Goal: Task Accomplishment & Management: Complete application form

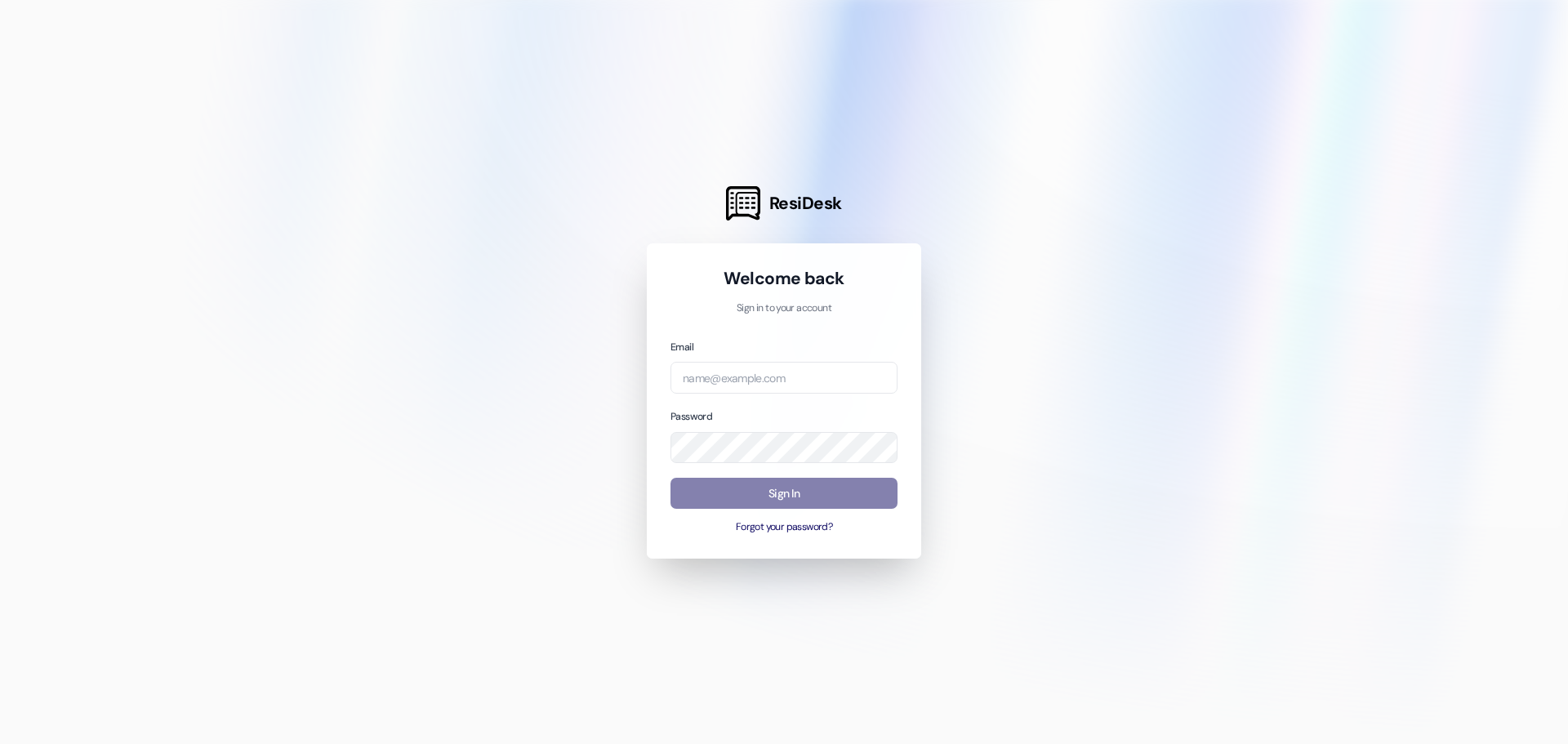
click at [725, 376] on input "email" at bounding box center [784, 377] width 227 height 31
type input "[PERSON_NAME][EMAIL_ADDRESS][PERSON_NAME][DOMAIN_NAME]"
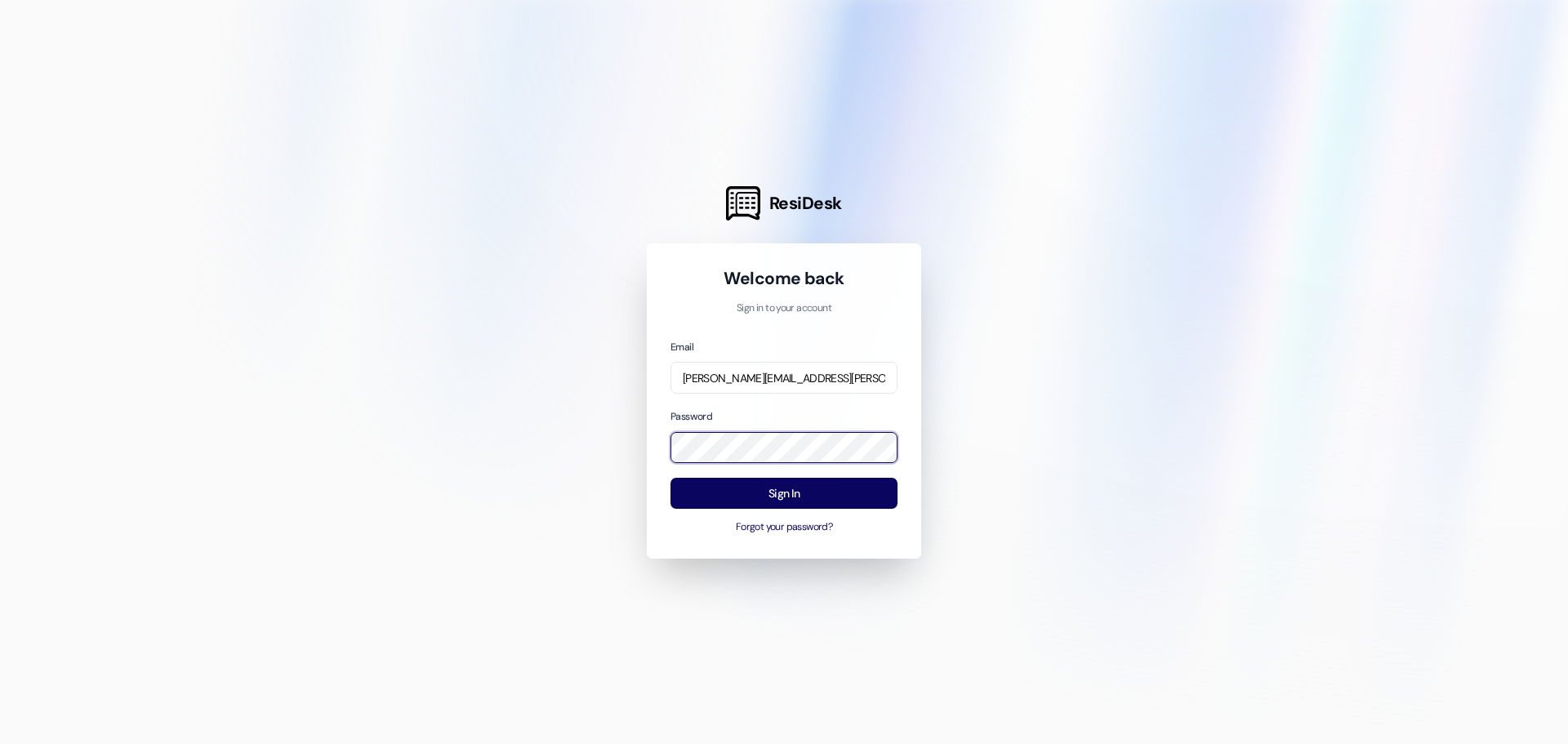
click at [0, 583] on div "ResiDesk Welcome back Sign in to your account Email [PERSON_NAME][EMAIL_ADDRESS…" at bounding box center [784, 372] width 1568 height 744
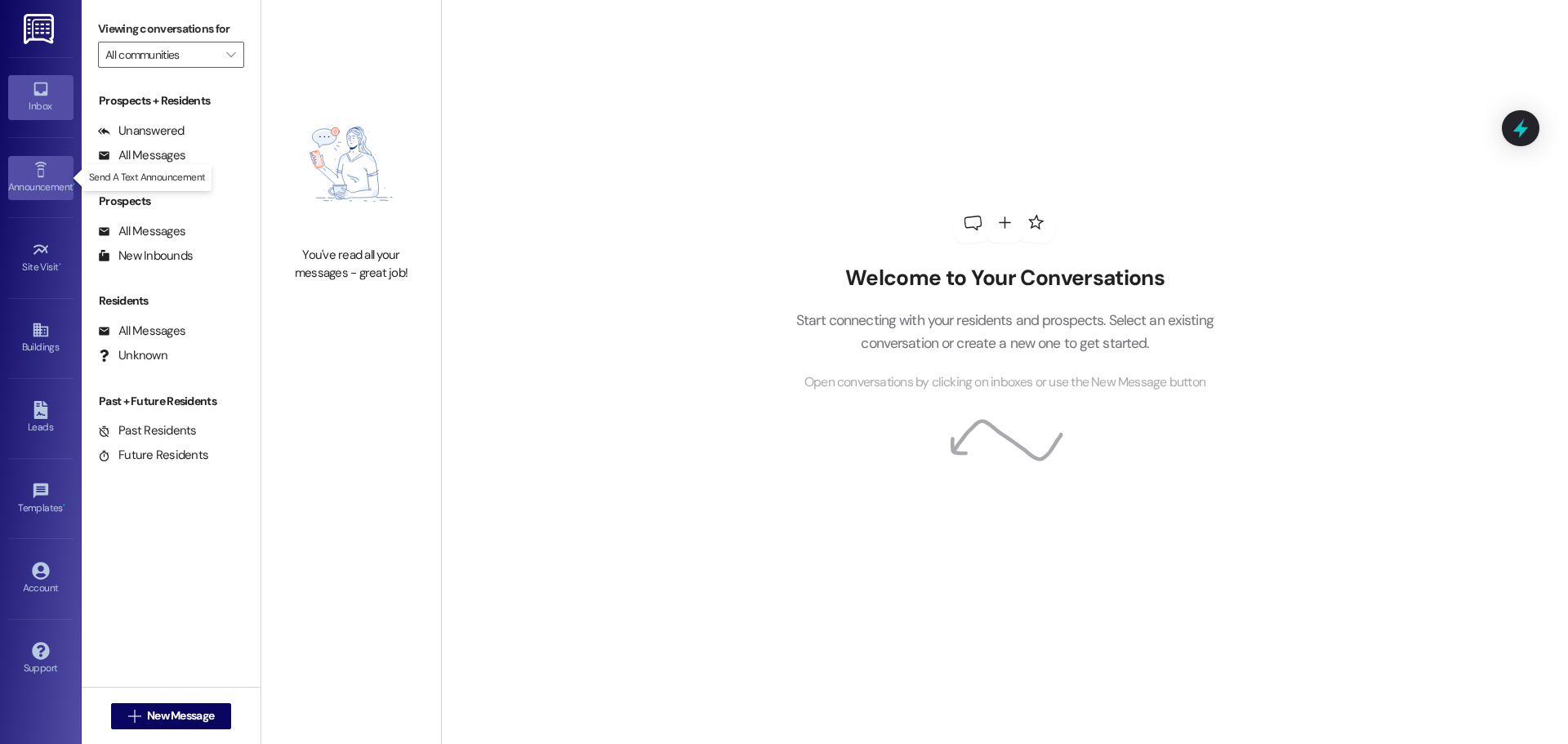
click at [30, 200] on link "Announcement •" at bounding box center [40, 177] width 66 height 44
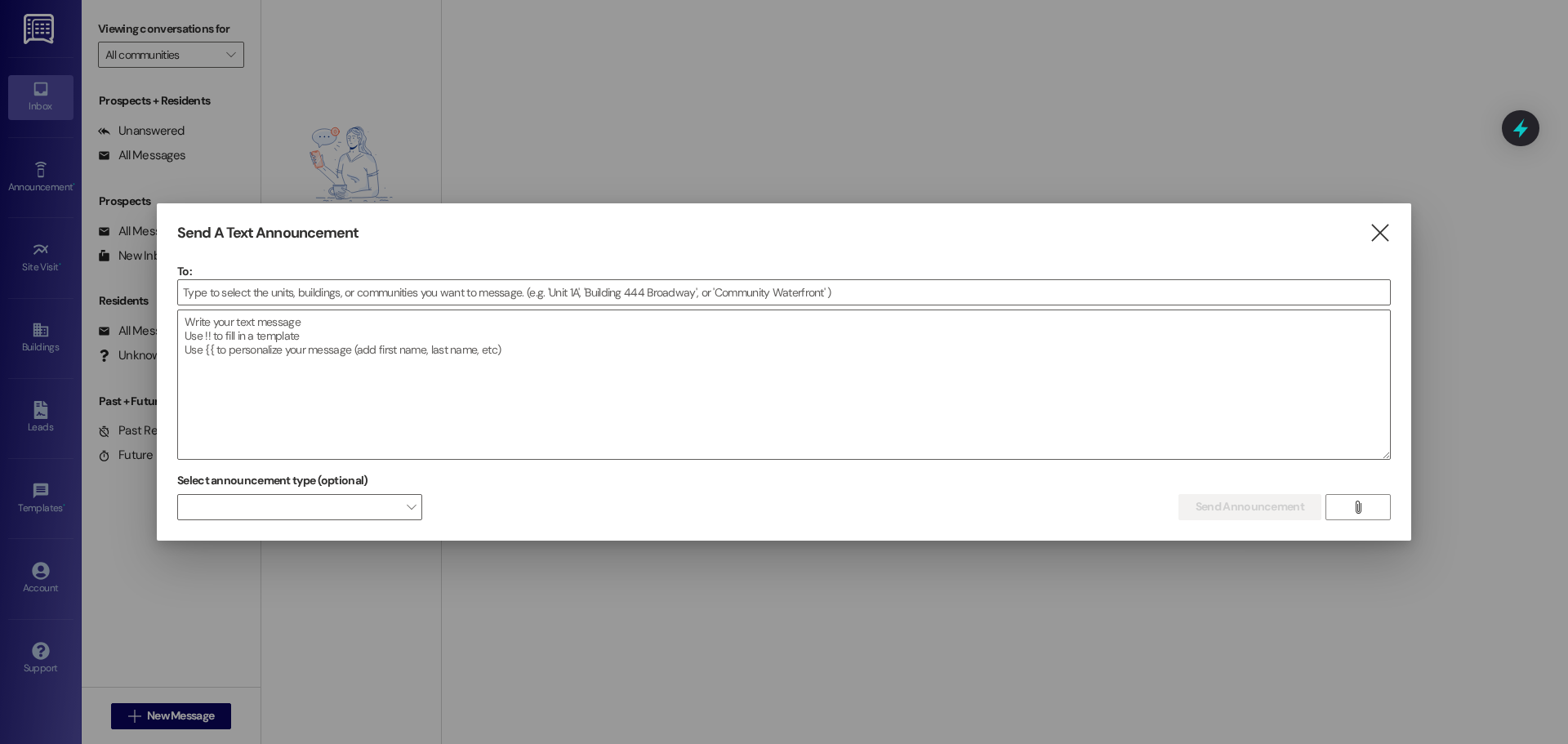
click at [29, 242] on div at bounding box center [784, 372] width 1568 height 744
click at [1384, 236] on icon "" at bounding box center [1380, 233] width 22 height 17
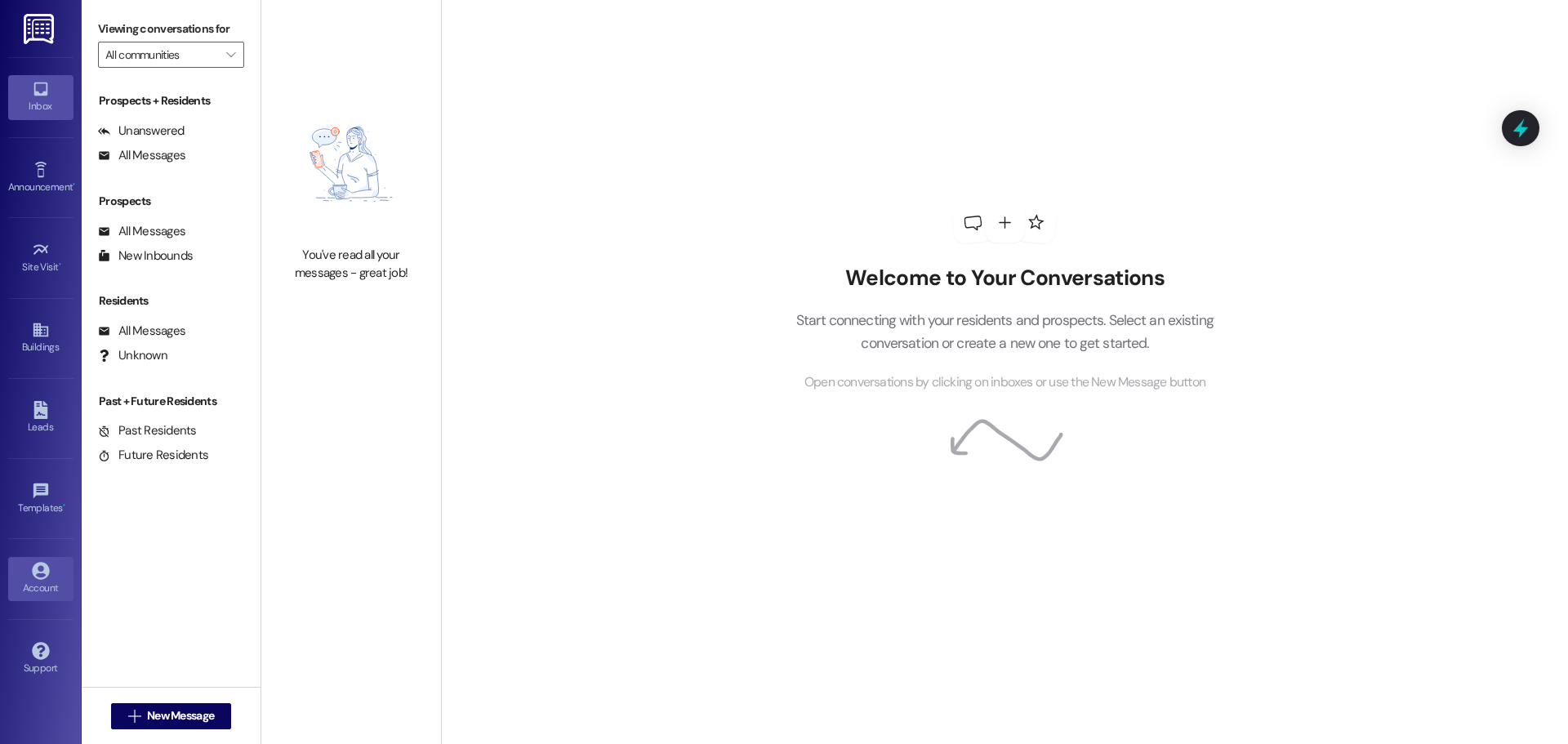
click at [17, 582] on div "Account" at bounding box center [40, 588] width 82 height 16
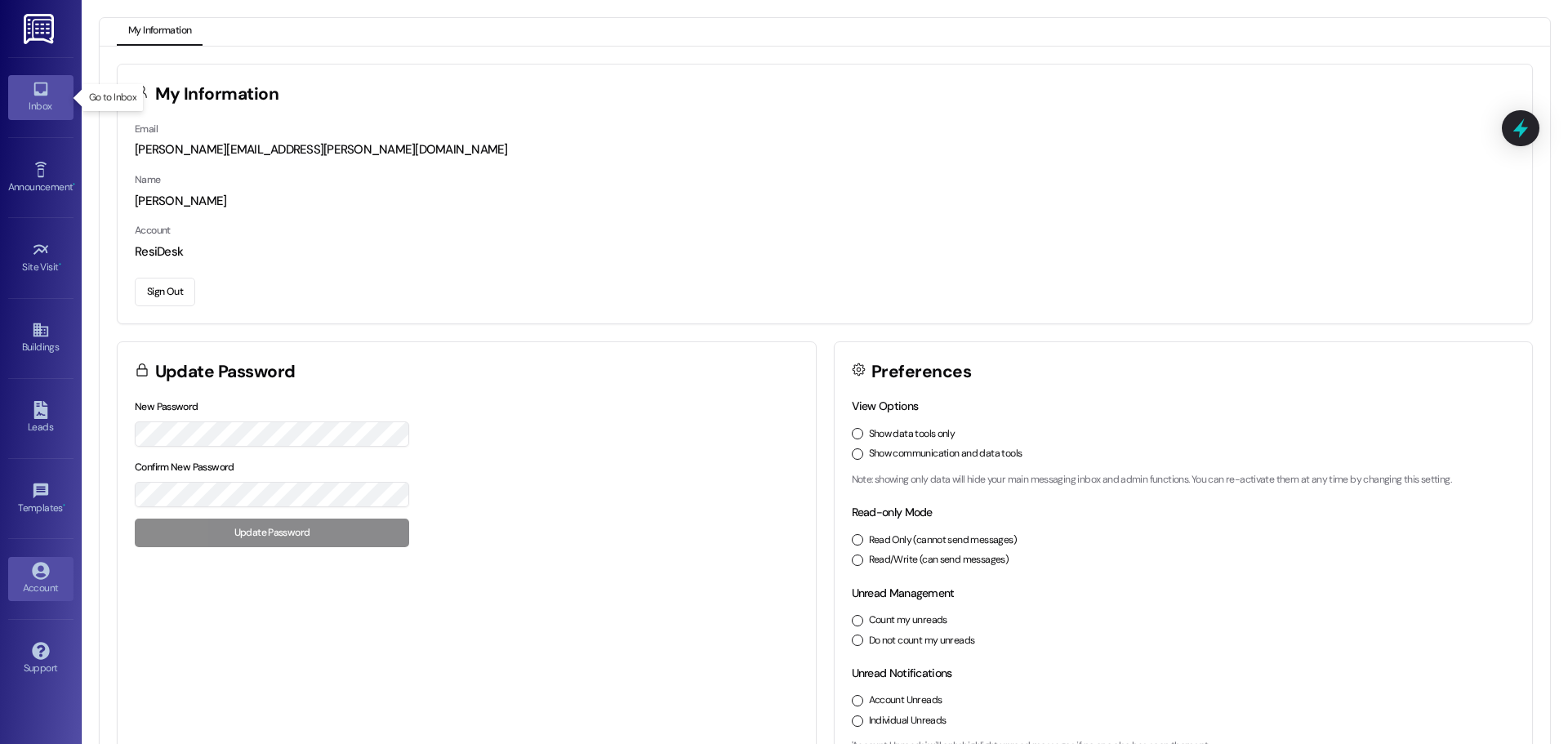
click at [10, 90] on link "Inbox" at bounding box center [40, 97] width 66 height 44
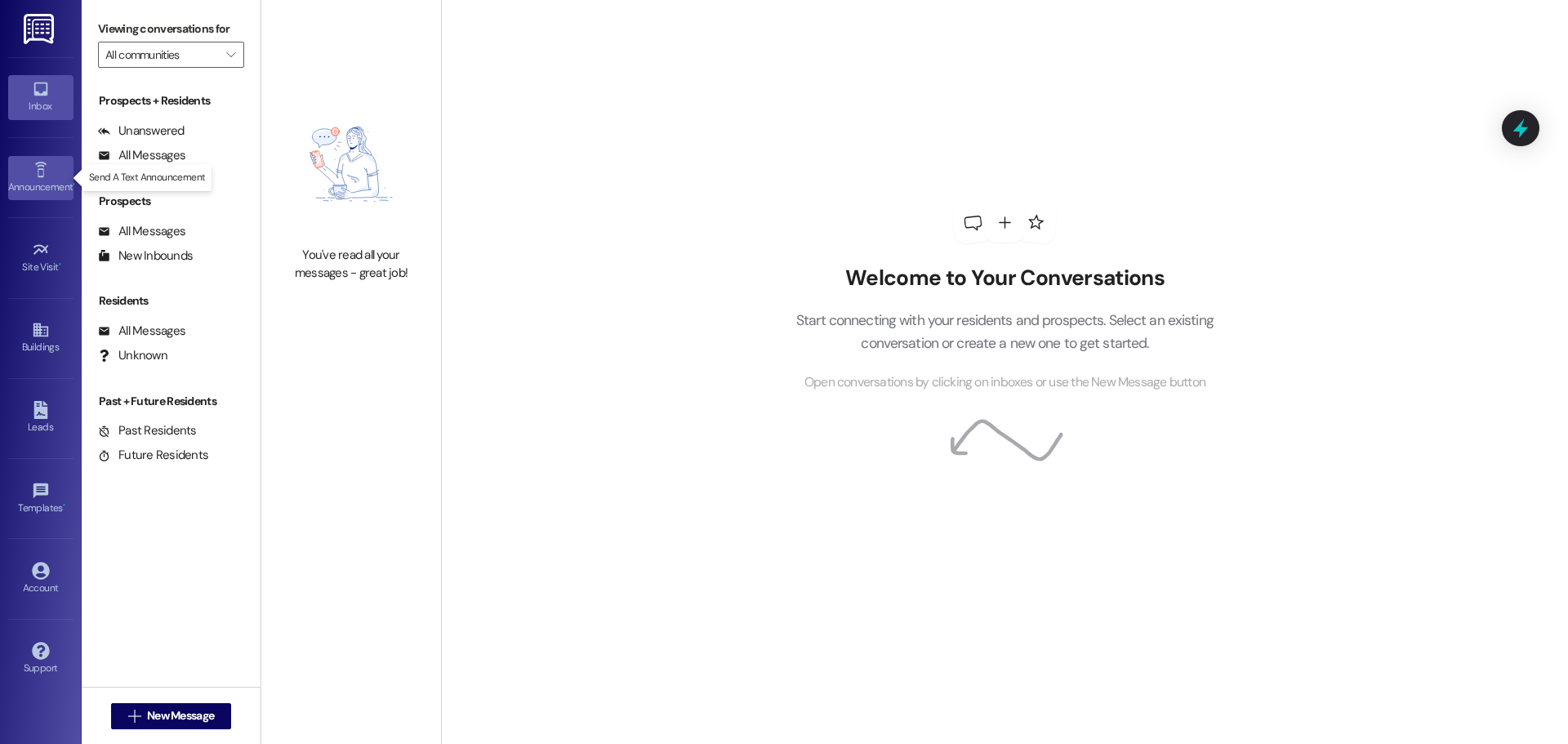
click at [25, 166] on link "Announcement •" at bounding box center [40, 177] width 66 height 44
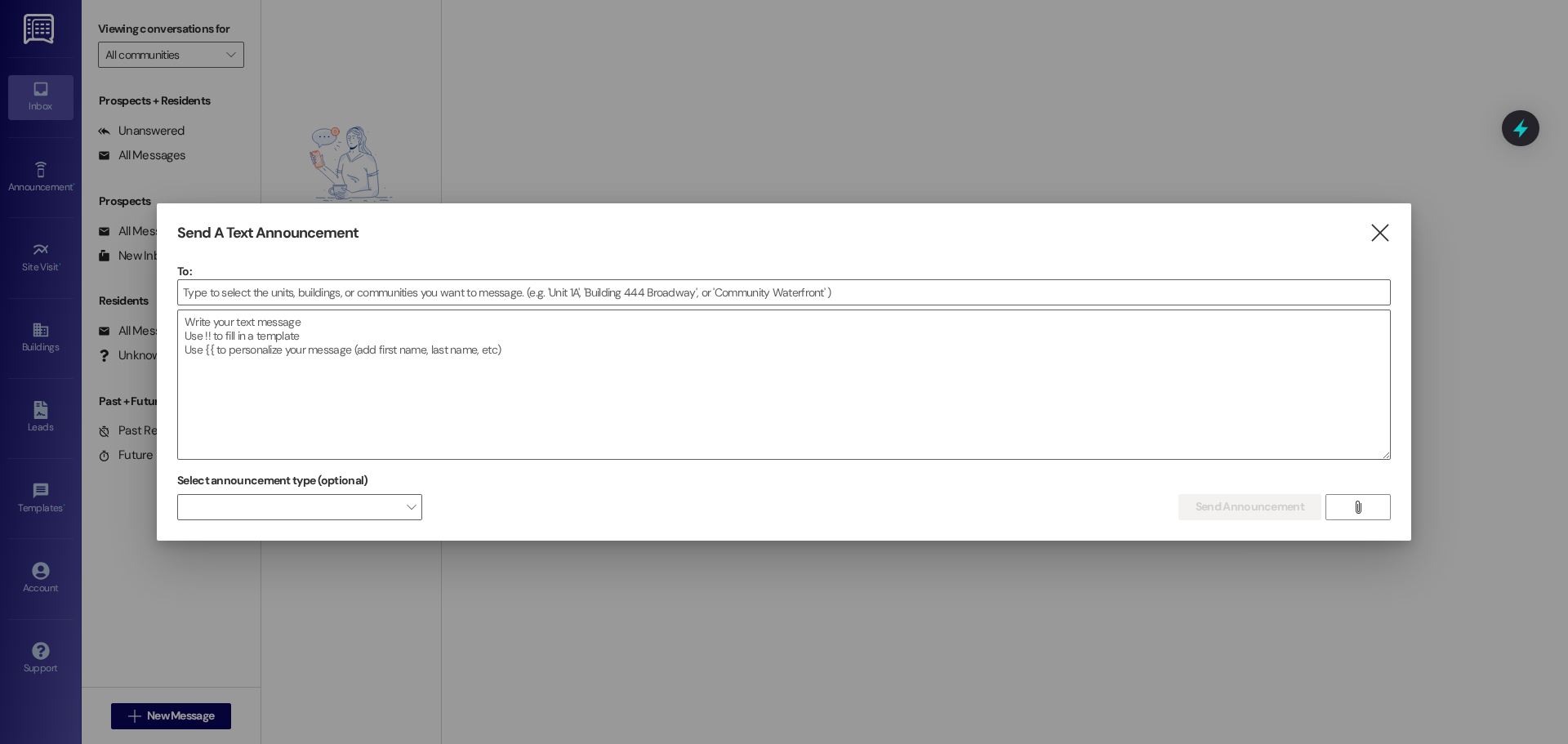
click at [49, 276] on div at bounding box center [784, 372] width 1568 height 744
click at [1383, 232] on icon "" at bounding box center [1380, 233] width 22 height 17
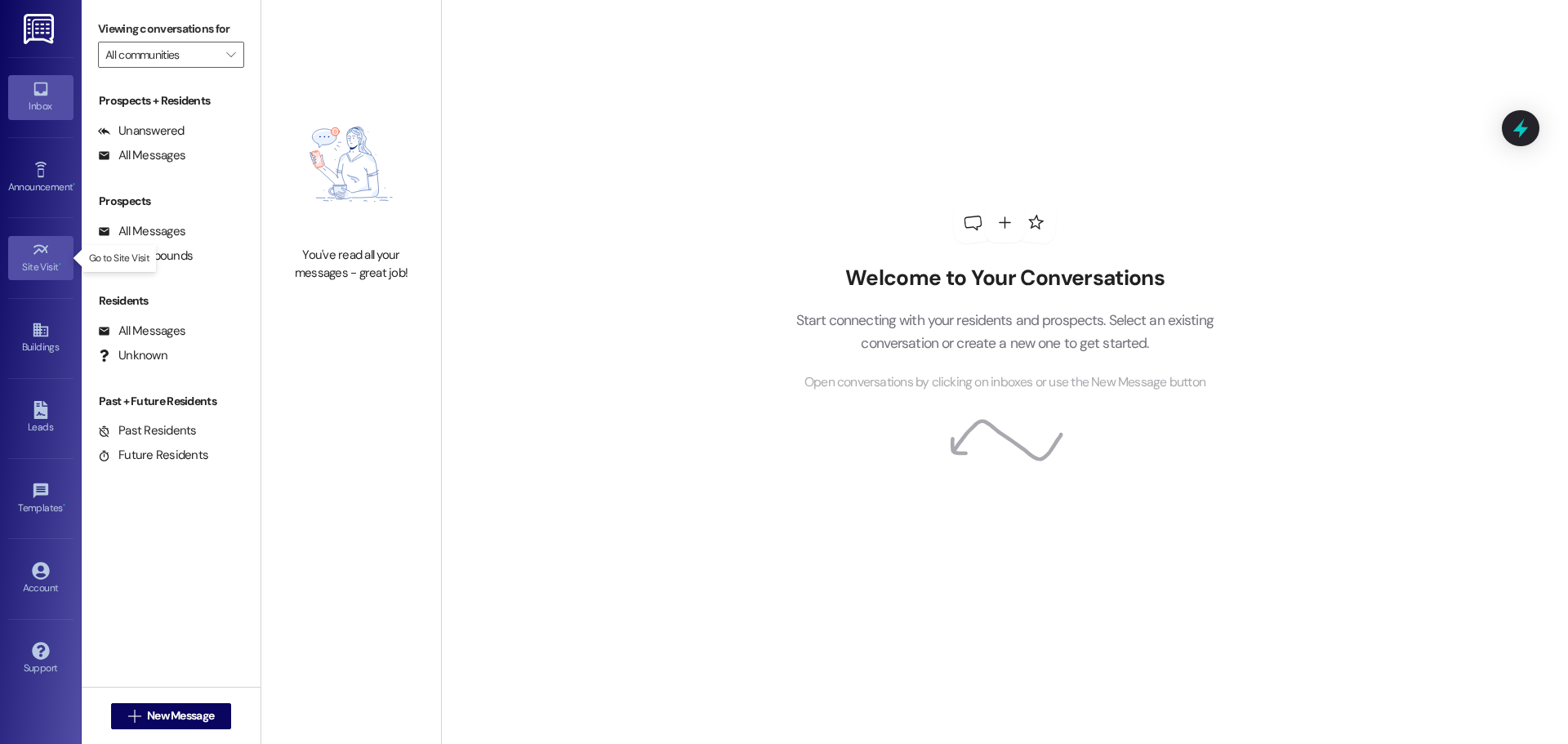
click at [42, 276] on link "Site Visit •" at bounding box center [40, 257] width 66 height 44
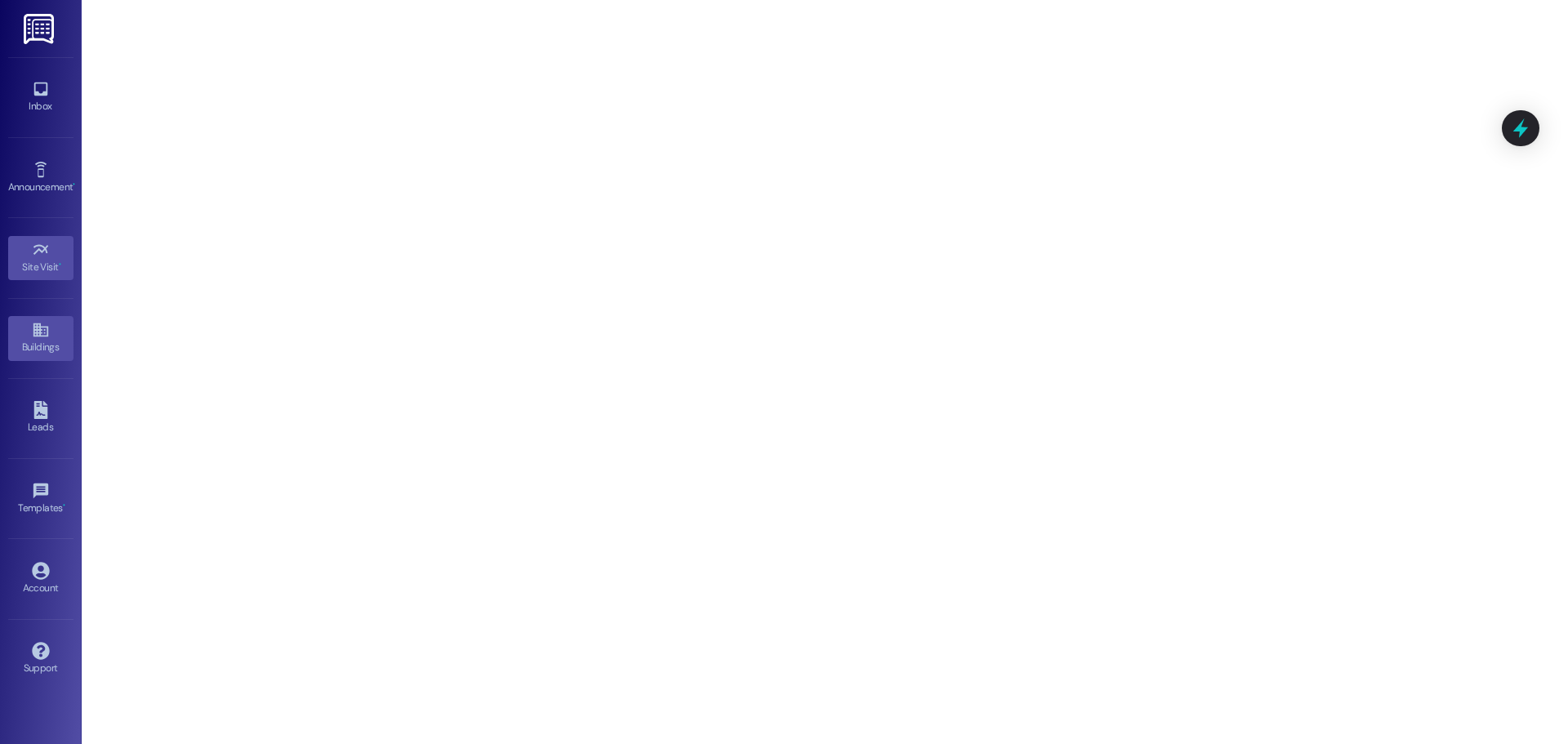
click at [45, 325] on icon at bounding box center [40, 330] width 18 height 18
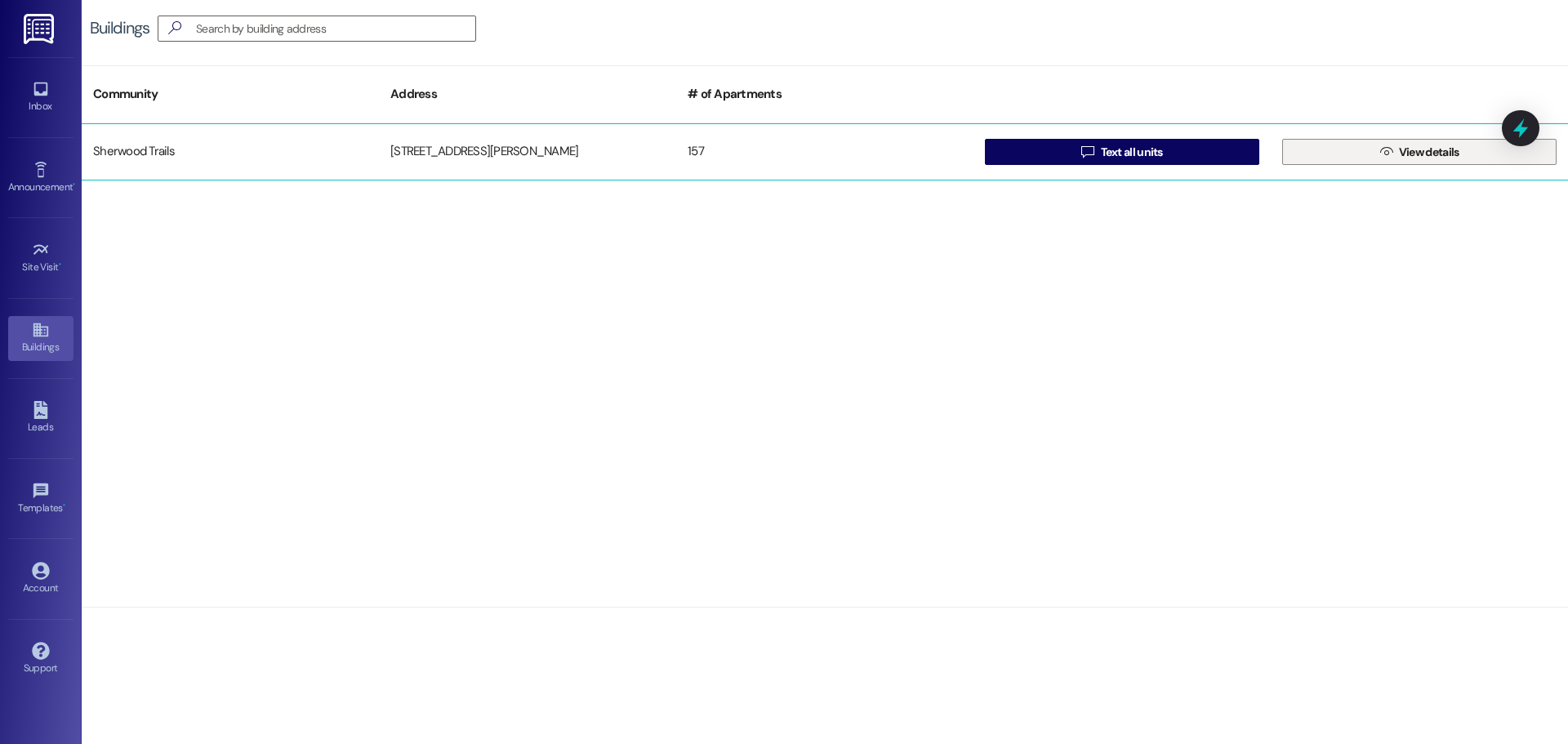
click at [1331, 157] on button " View details" at bounding box center [1420, 151] width 274 height 26
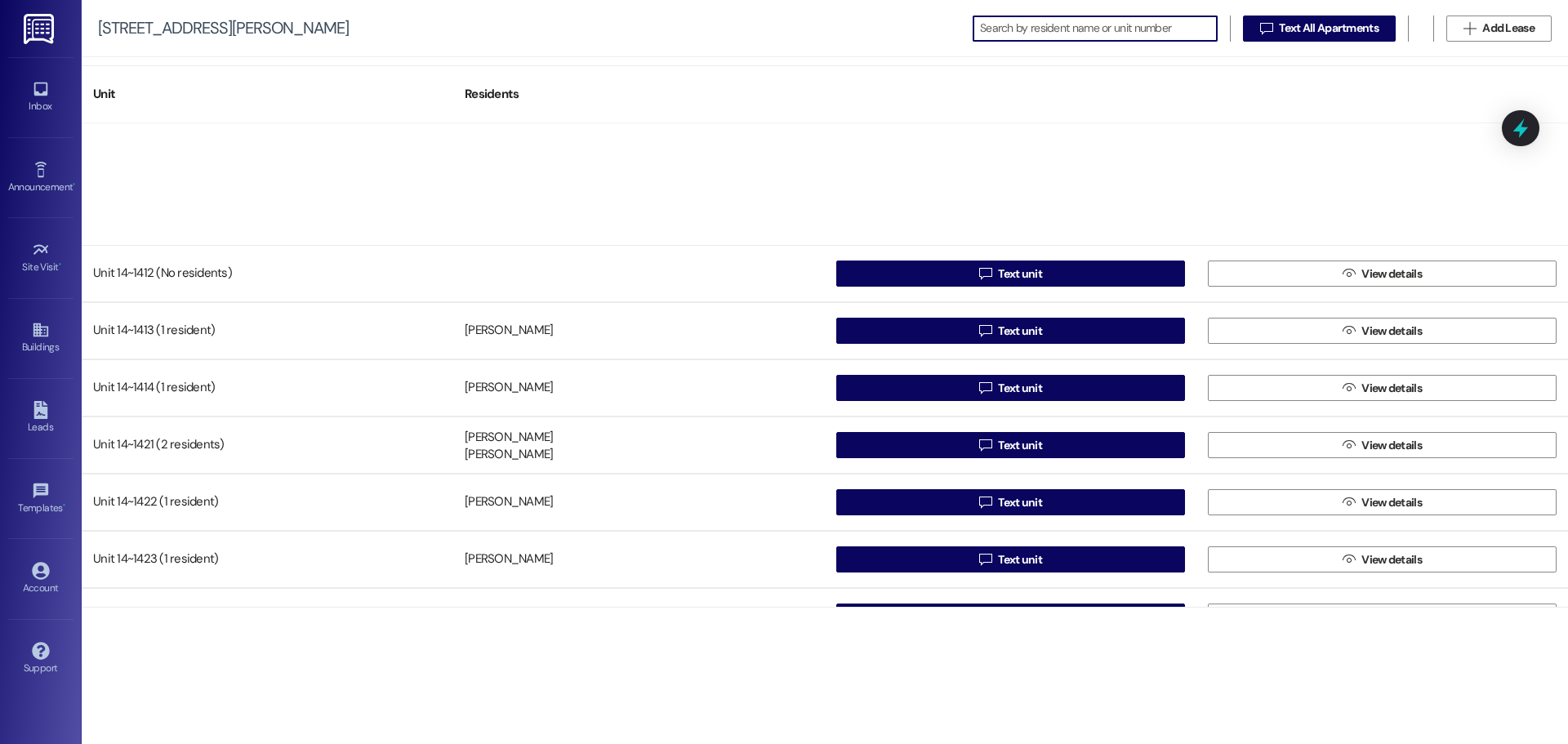
scroll to position [3105, 0]
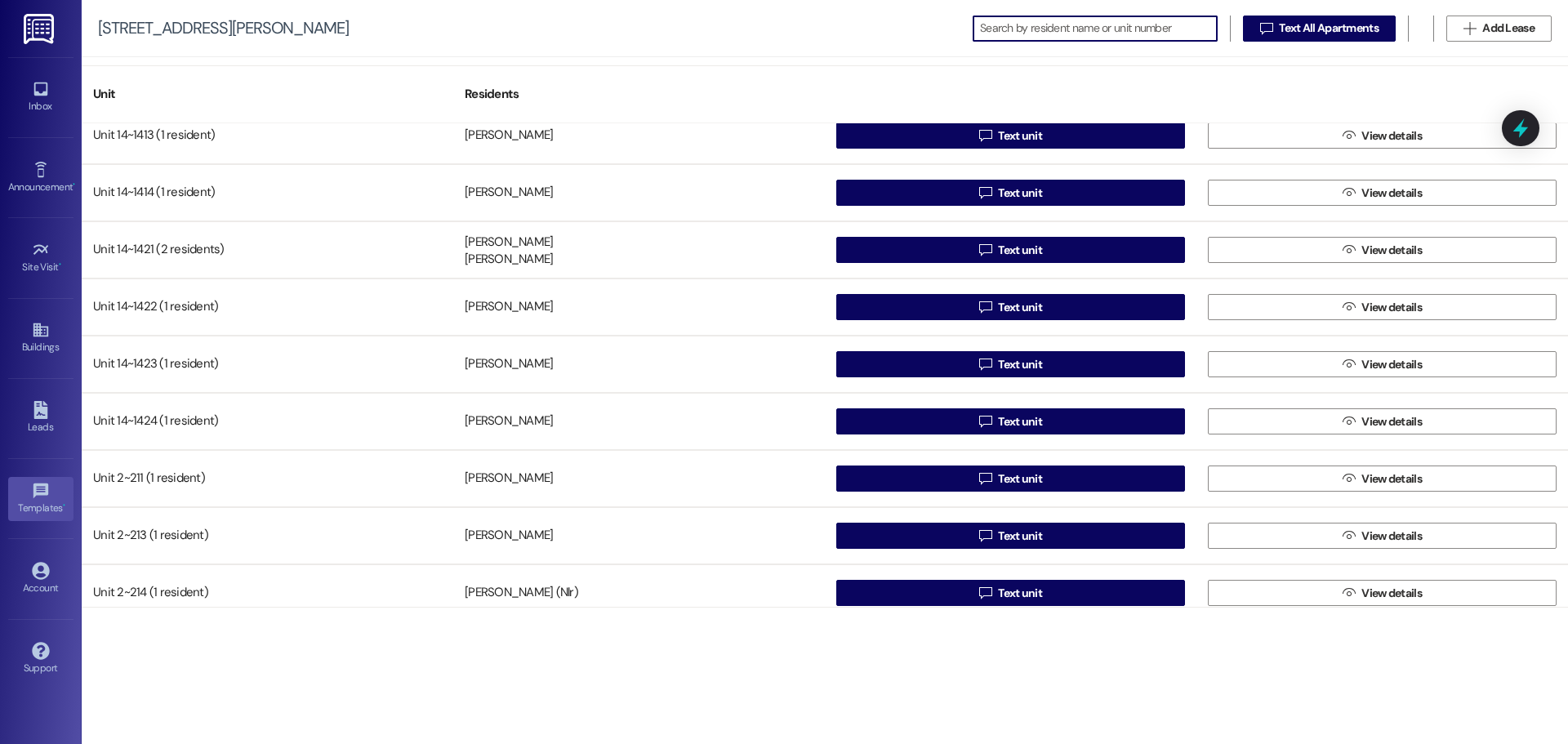
click at [49, 494] on link "Templates •" at bounding box center [40, 498] width 66 height 44
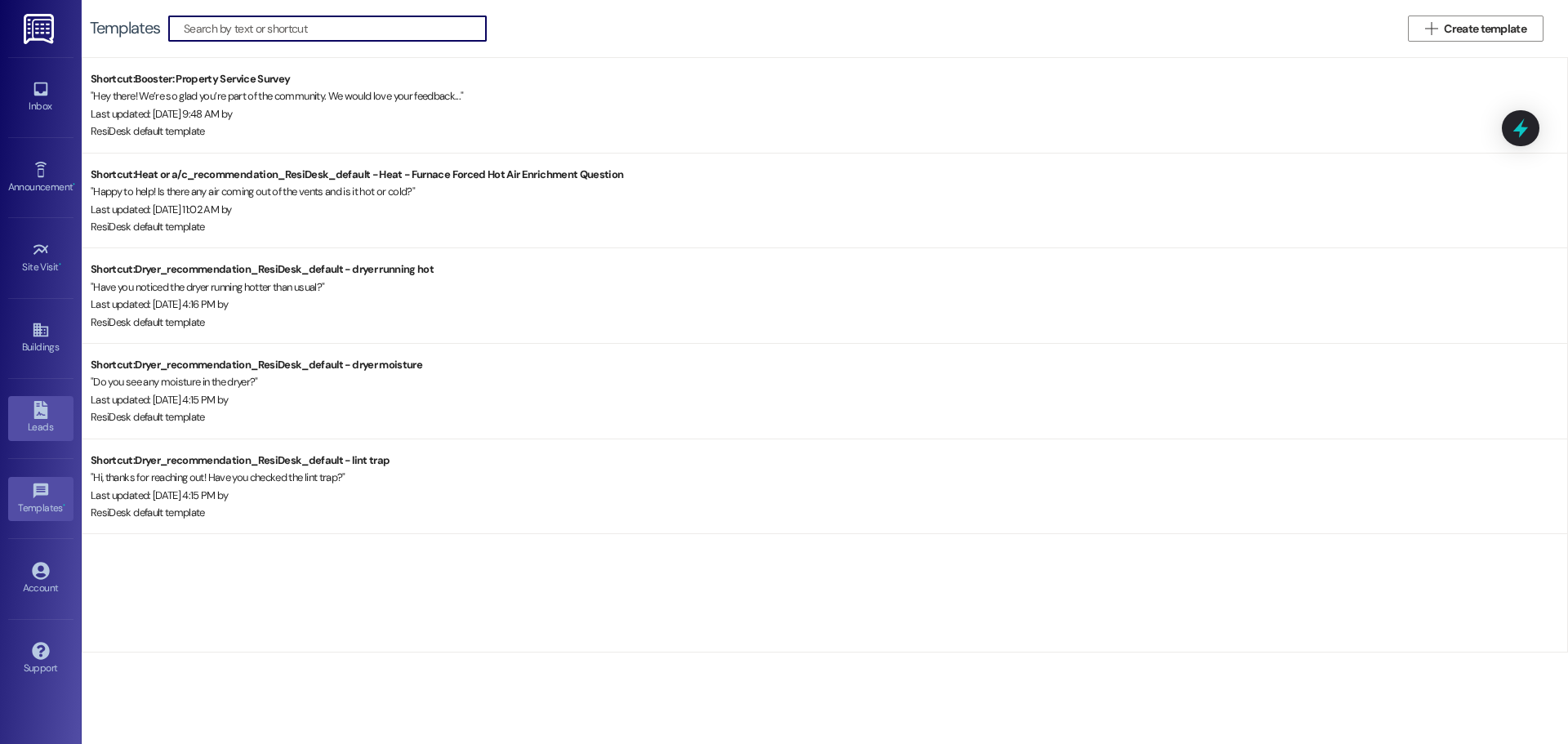
click at [22, 427] on div "Leads" at bounding box center [40, 427] width 82 height 16
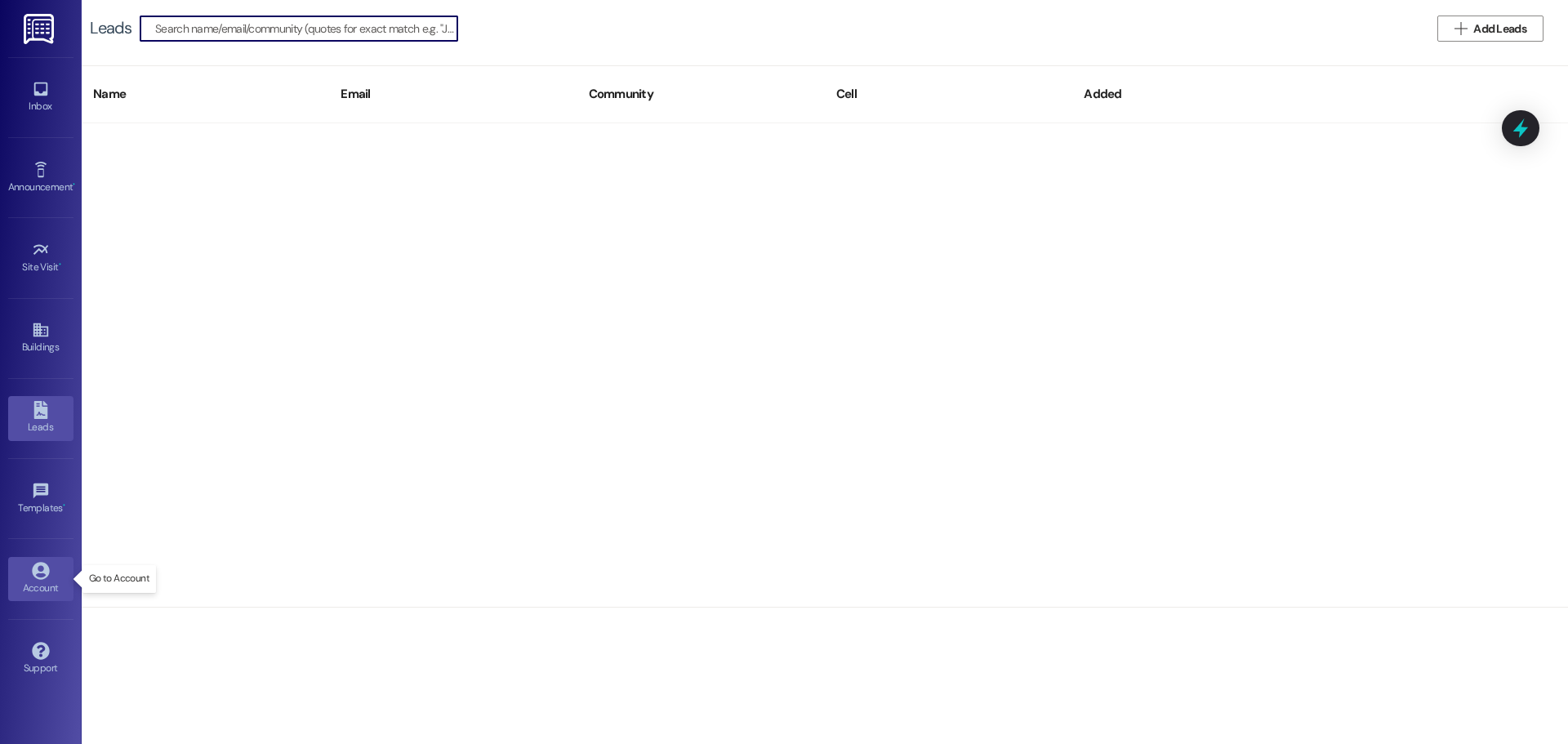
click at [58, 587] on div "Account" at bounding box center [40, 588] width 82 height 16
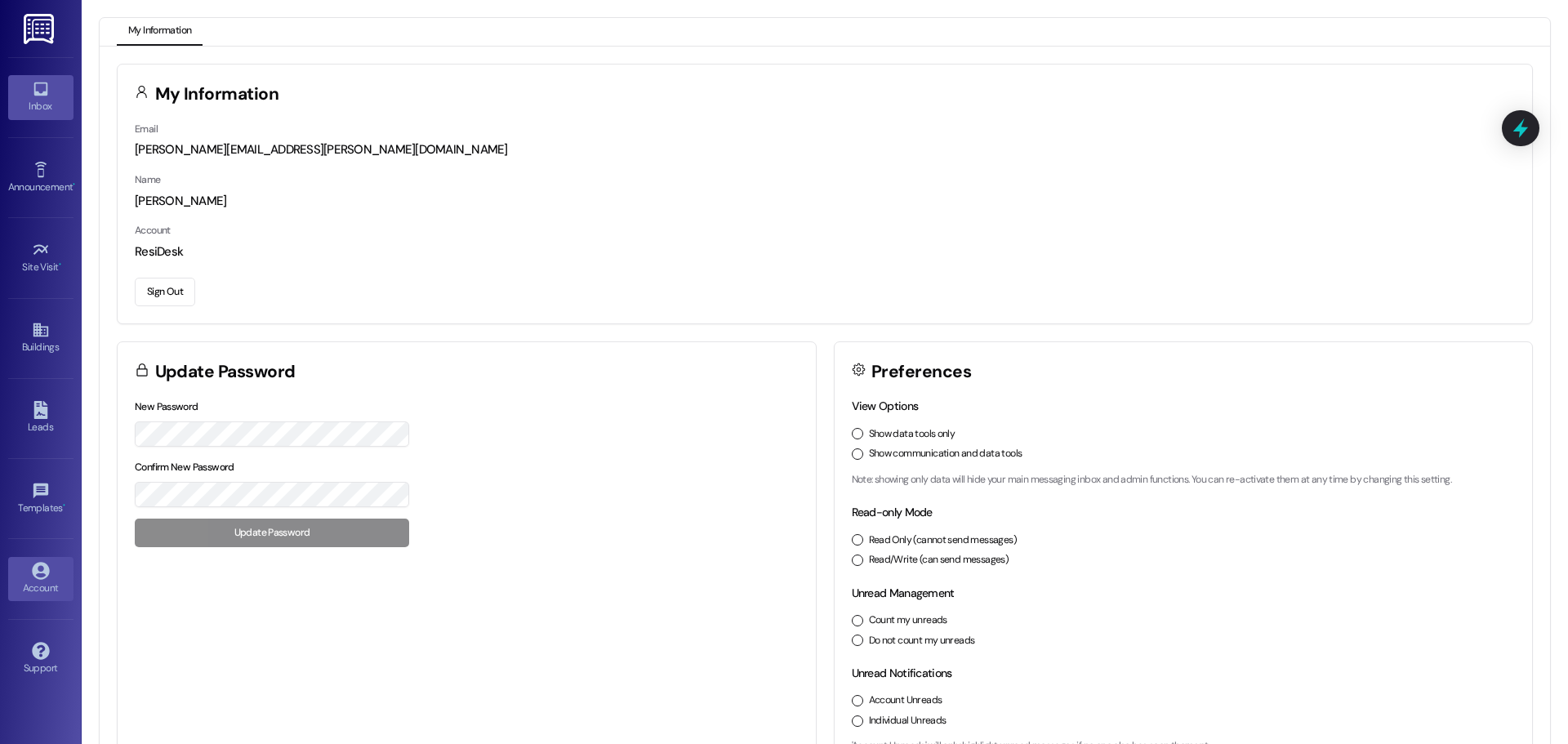
click at [48, 94] on icon at bounding box center [40, 89] width 18 height 18
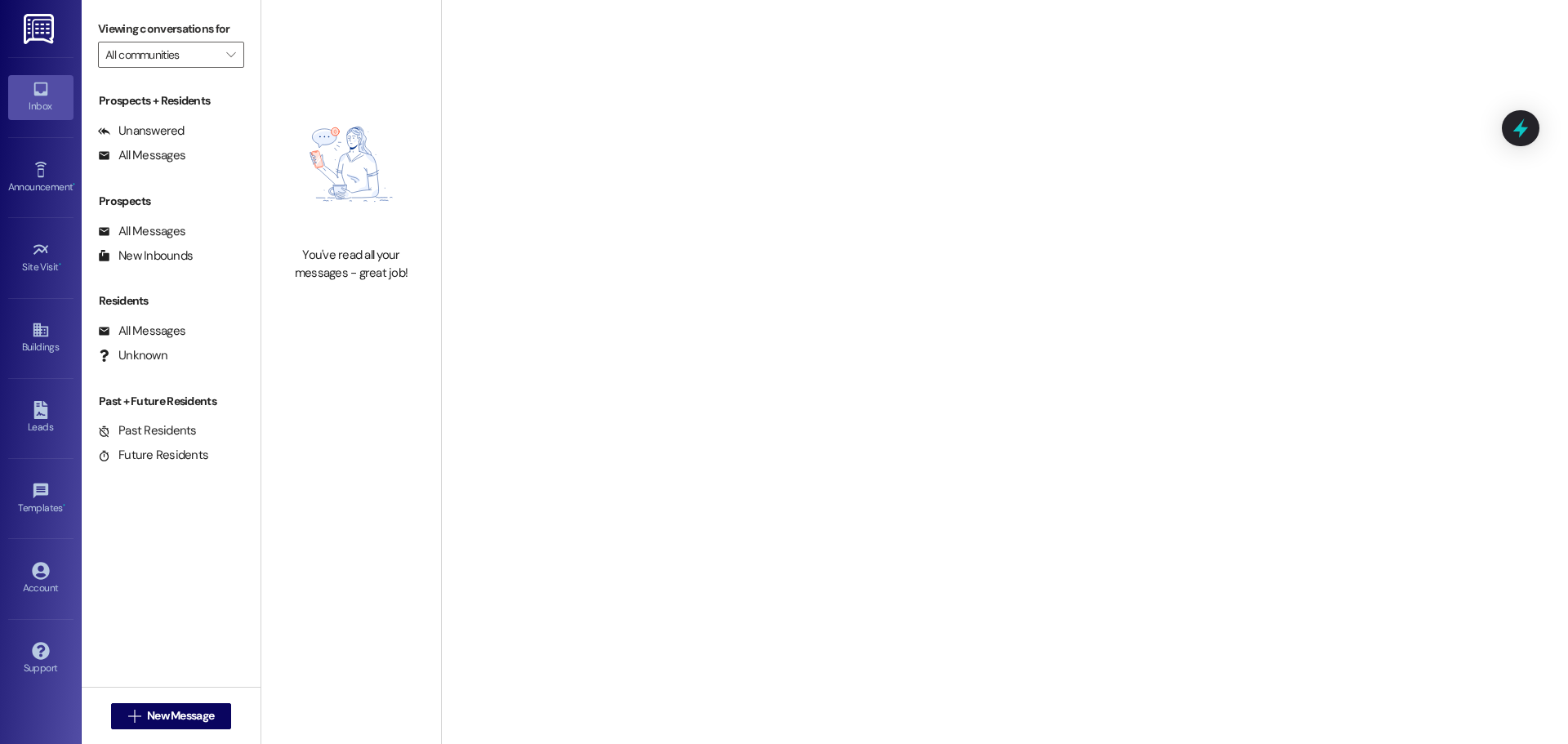
click at [44, 35] on img at bounding box center [40, 29] width 33 height 31
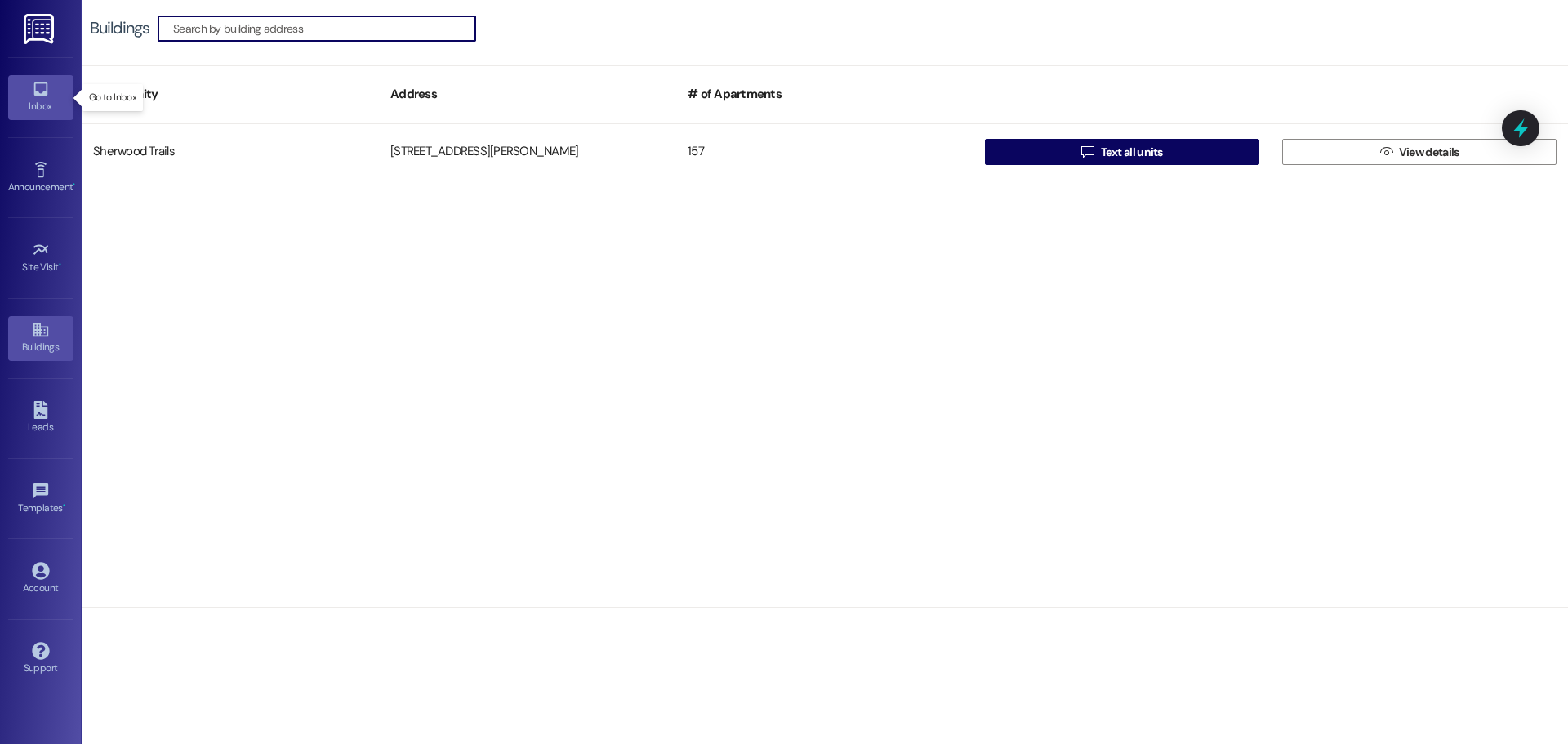
click at [50, 113] on div "Inbox" at bounding box center [40, 106] width 82 height 16
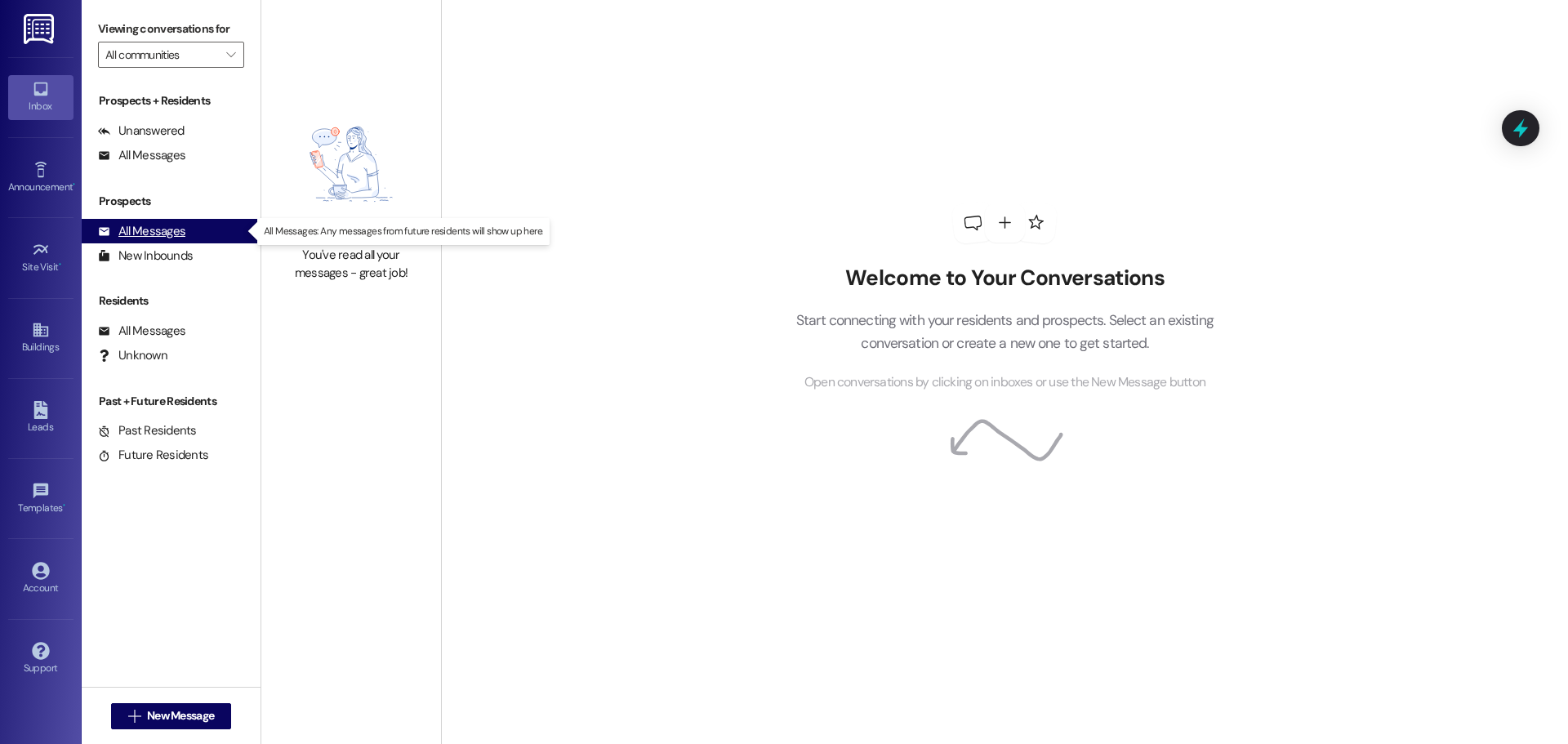
click at [163, 226] on div "All Messages" at bounding box center [141, 231] width 87 height 17
click at [28, 45] on link at bounding box center [40, 29] width 52 height 58
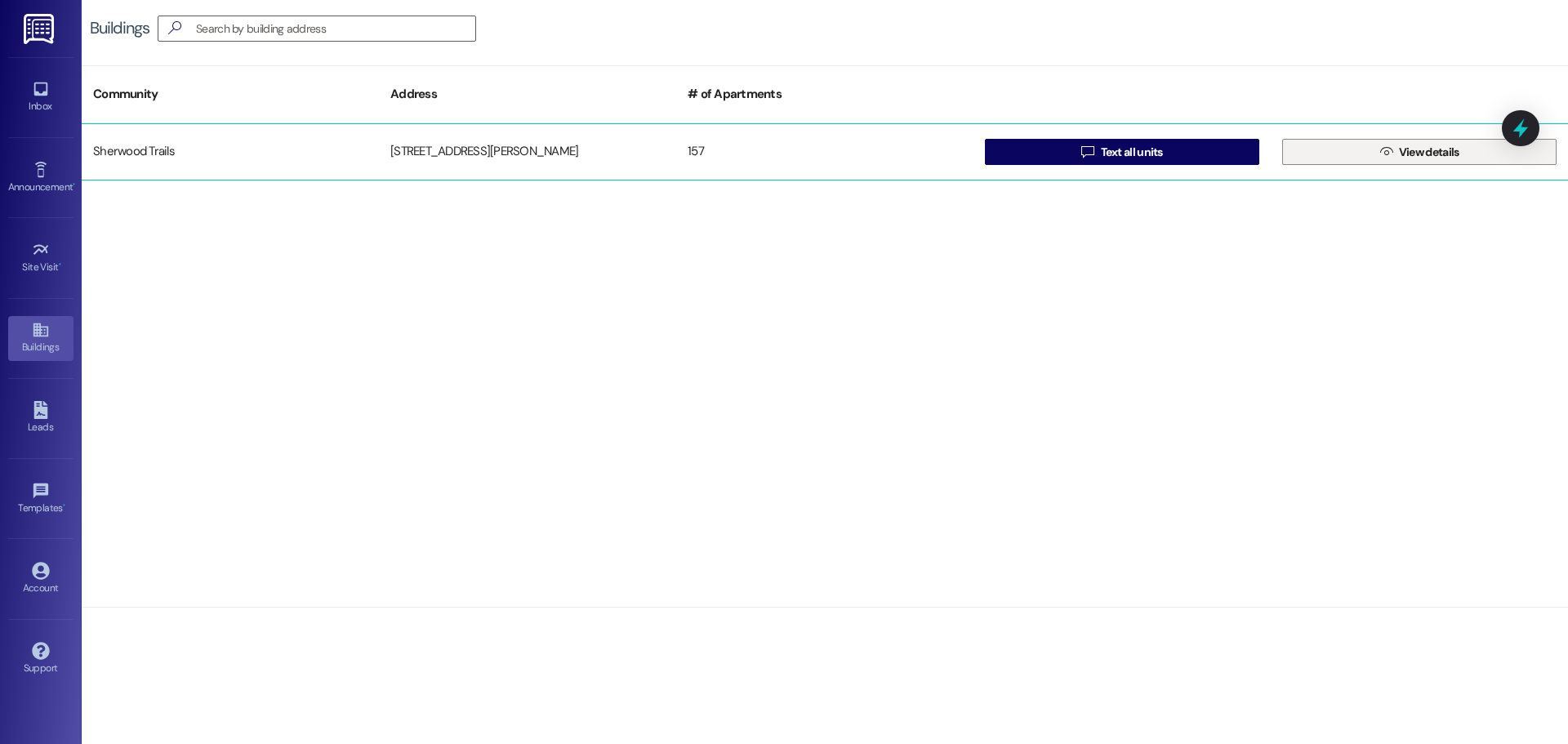
click at [1313, 146] on button " View details" at bounding box center [1420, 151] width 274 height 26
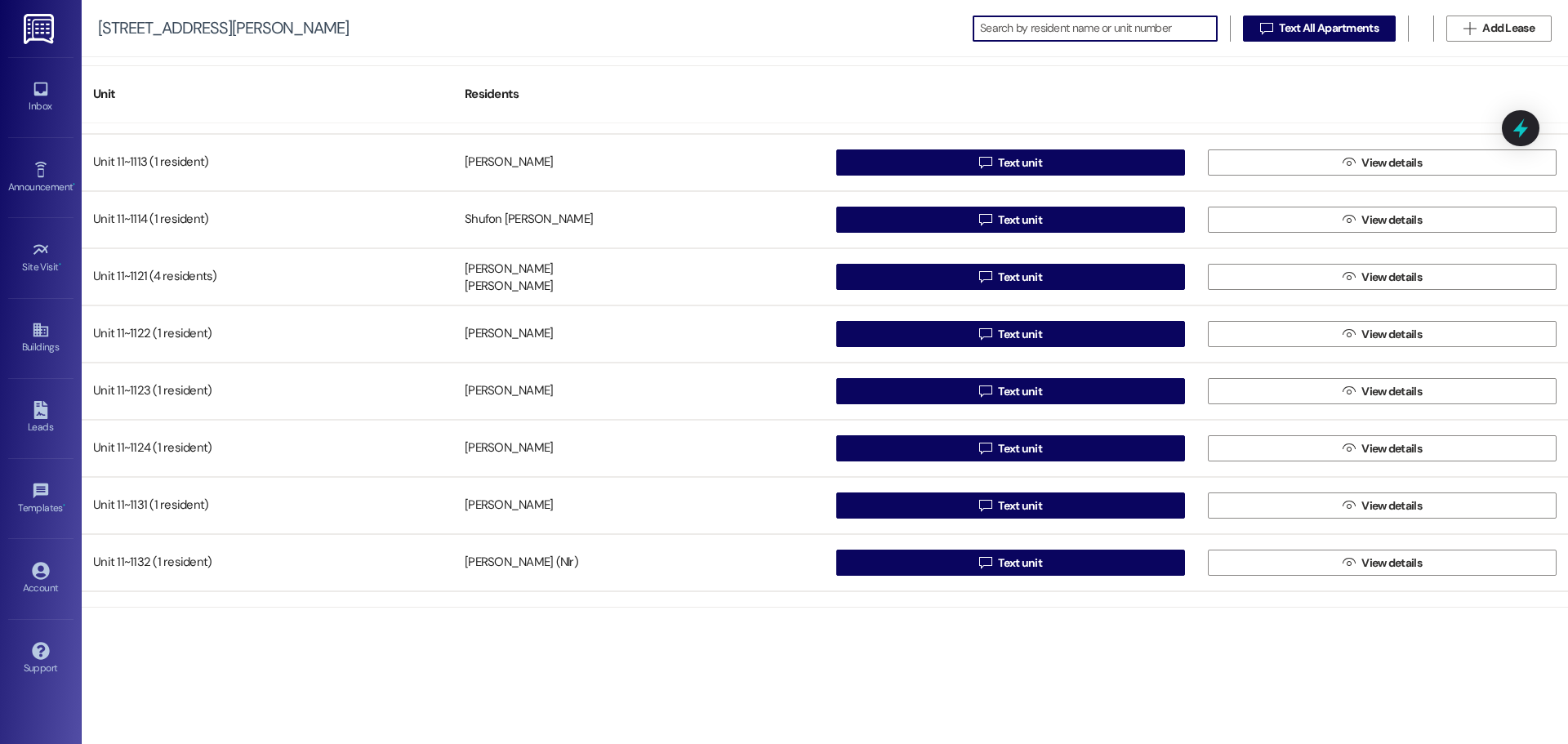
scroll to position [817, 0]
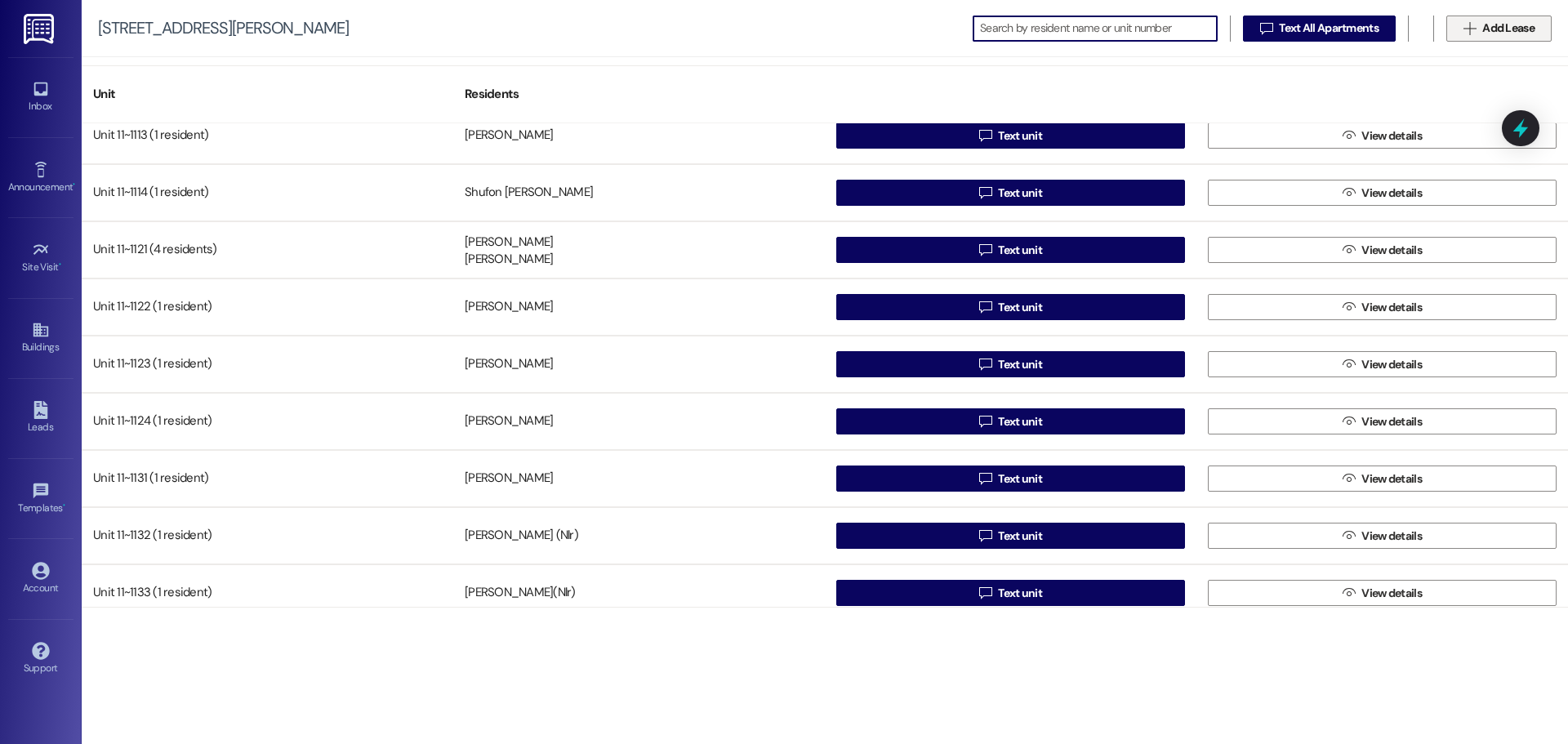
click at [1523, 28] on span "Add Lease" at bounding box center [1509, 28] width 52 height 17
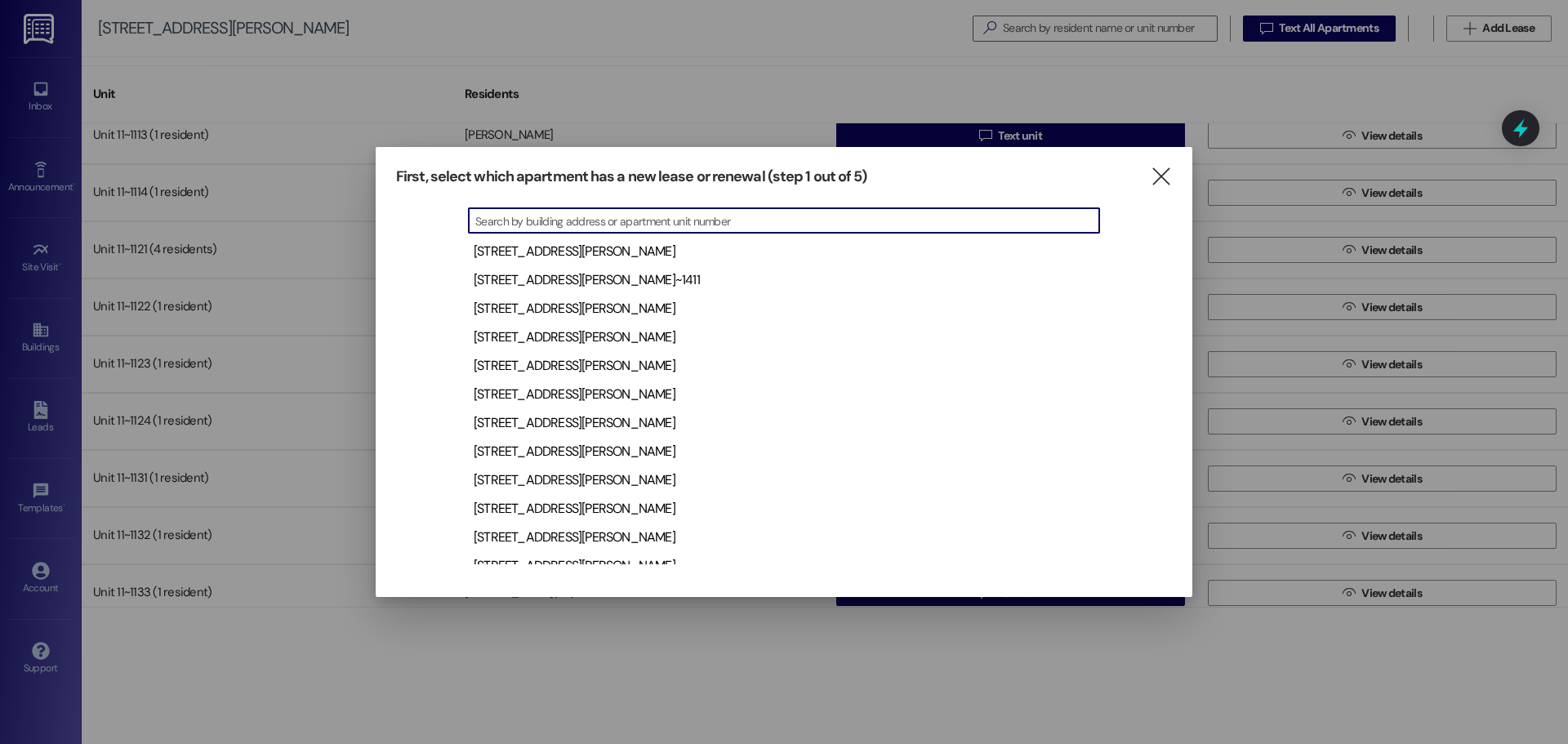
click at [918, 218] on input at bounding box center [787, 221] width 624 height 21
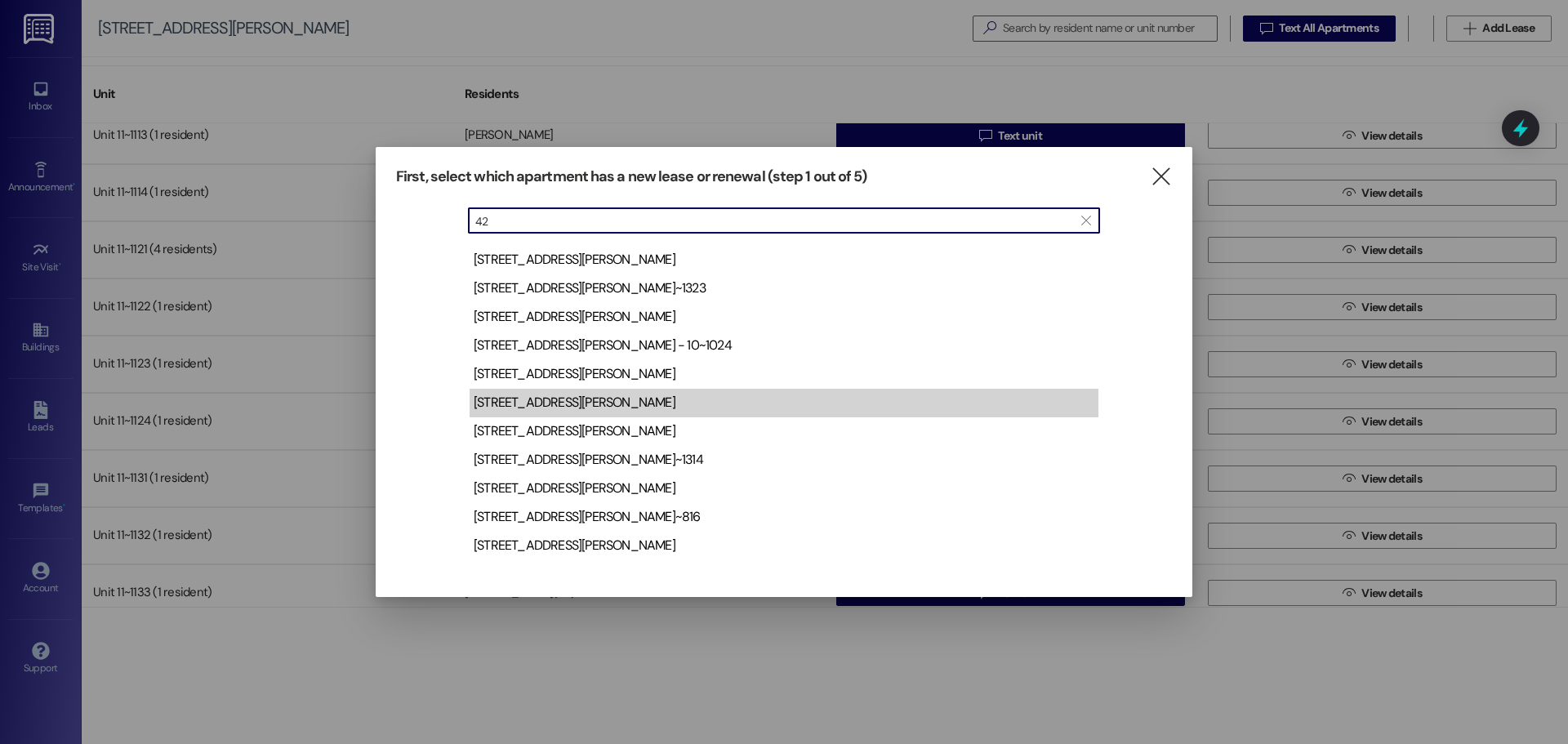
scroll to position [0, 0]
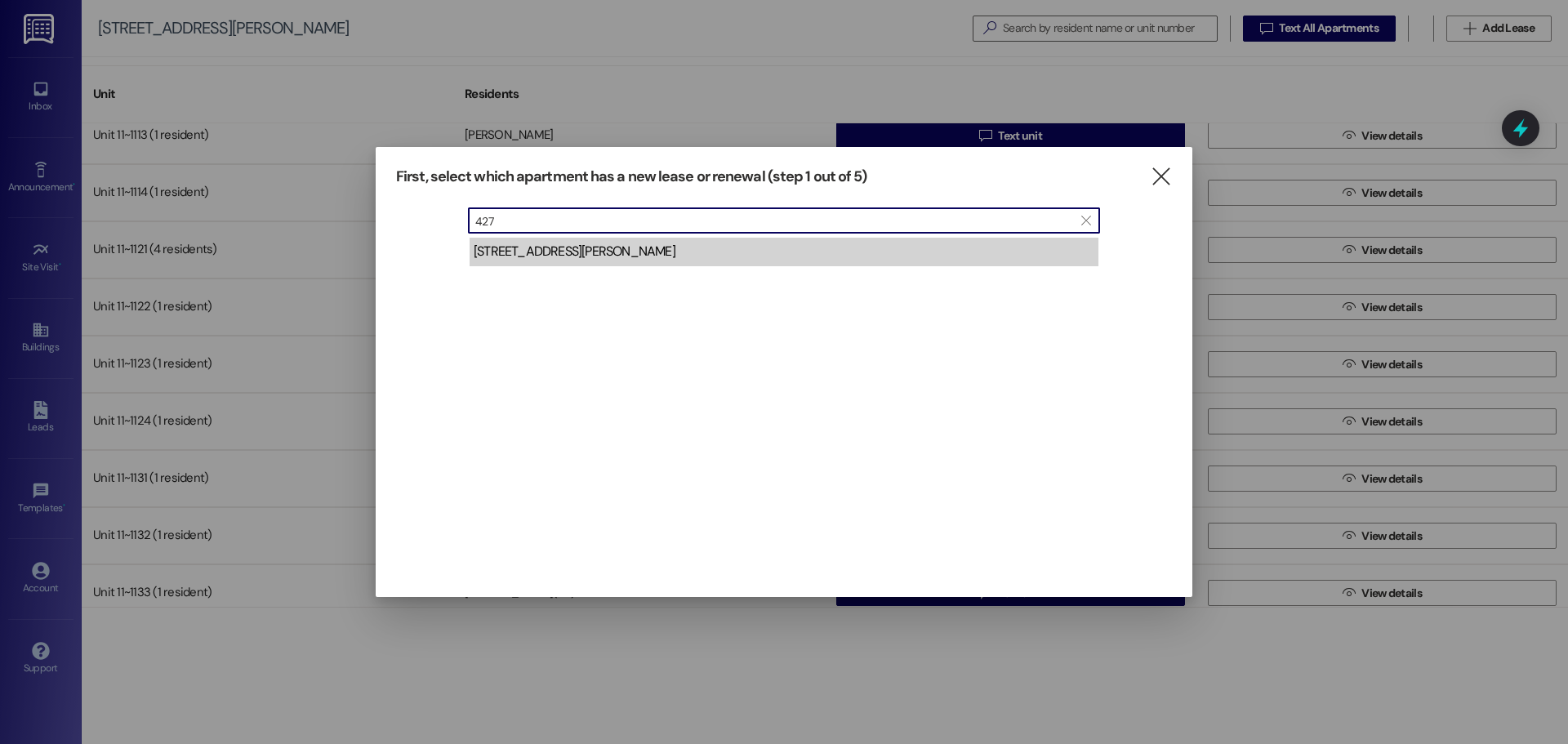
type input "427"
click at [606, 254] on div "[STREET_ADDRESS][PERSON_NAME]" at bounding box center [575, 251] width 202 height 17
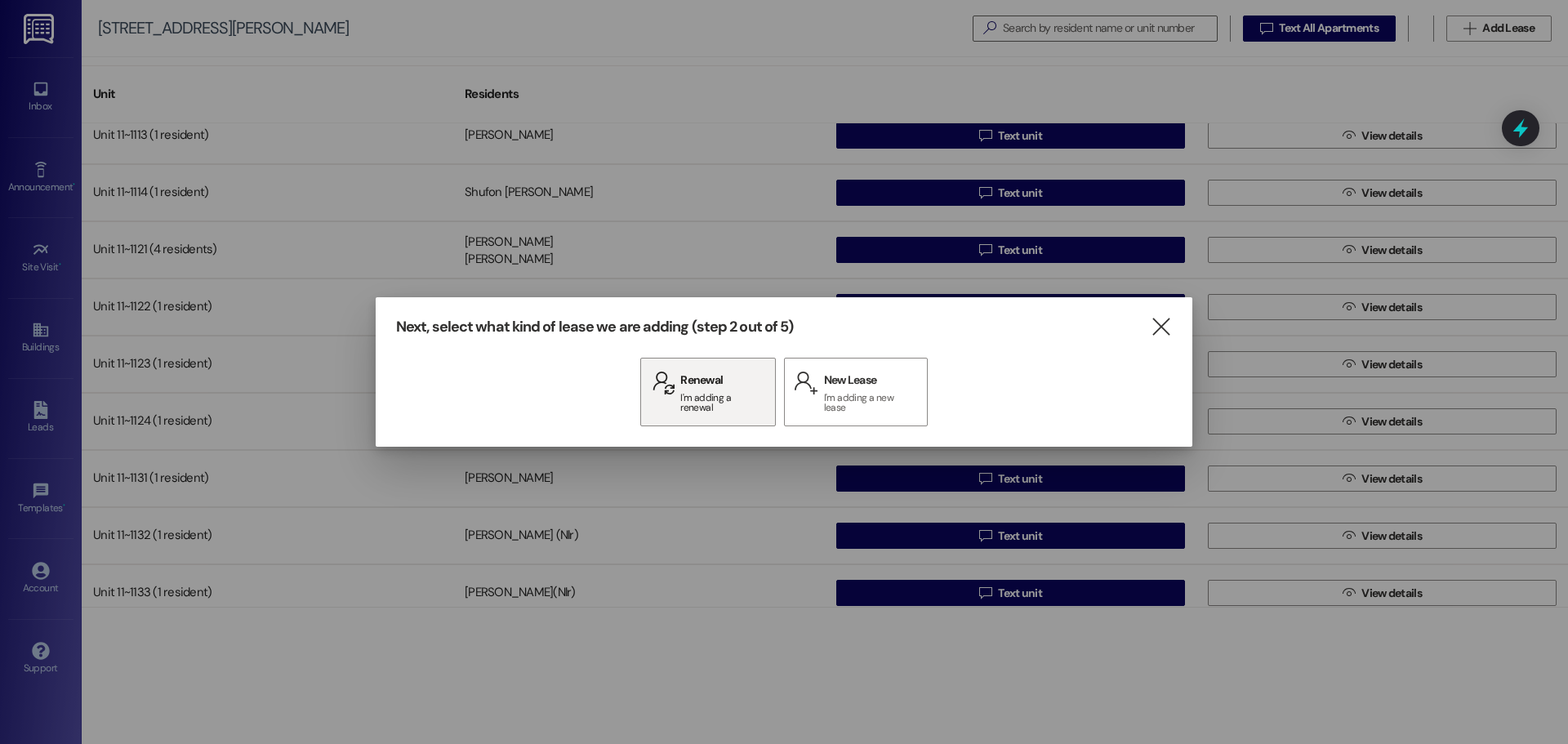
click at [688, 403] on span "I'm adding a renewal" at bounding box center [722, 403] width 85 height 20
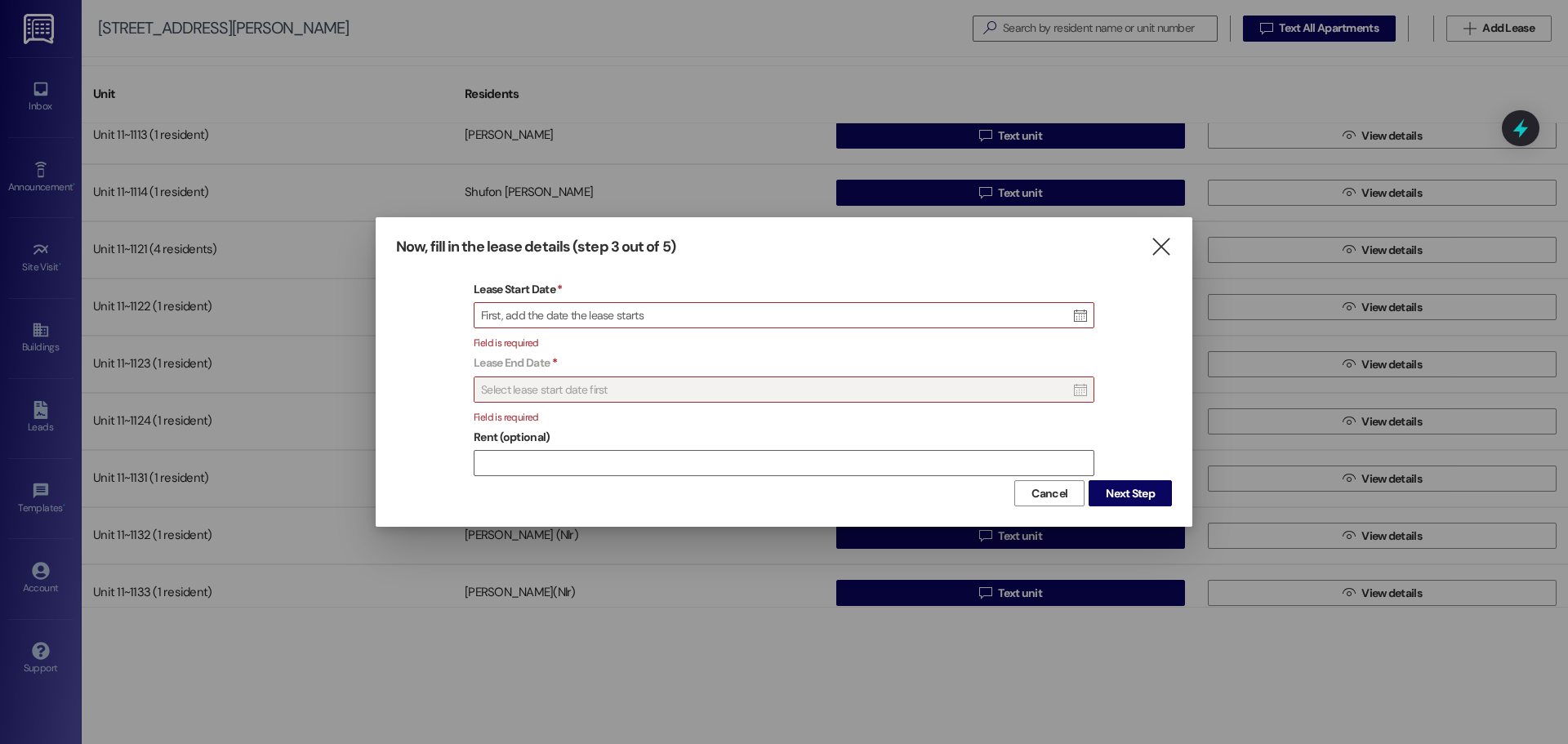
click at [546, 319] on span "First, add the date the lease starts" at bounding box center [562, 315] width 163 height 14
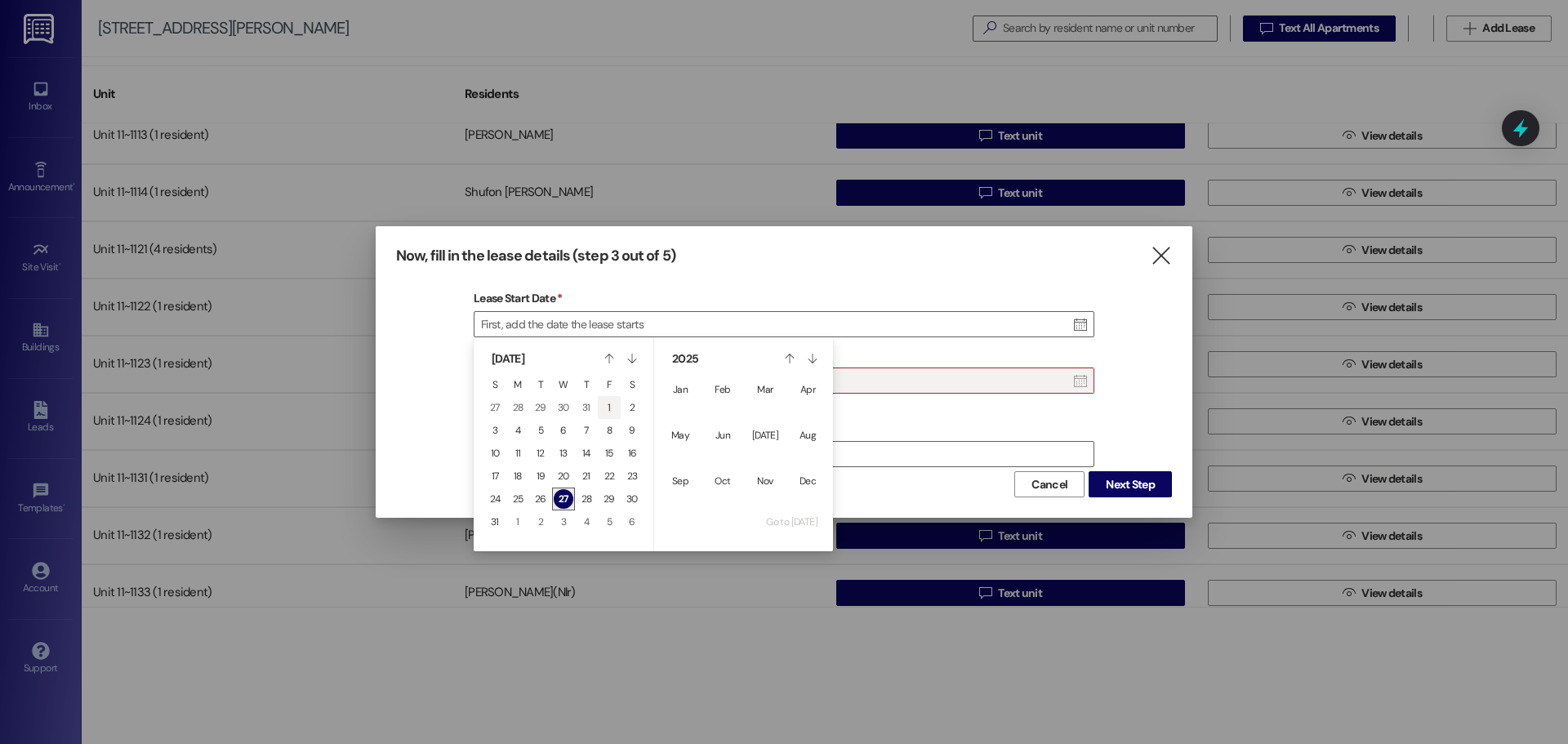
click at [609, 404] on span "1" at bounding box center [609, 408] width 3 height 13
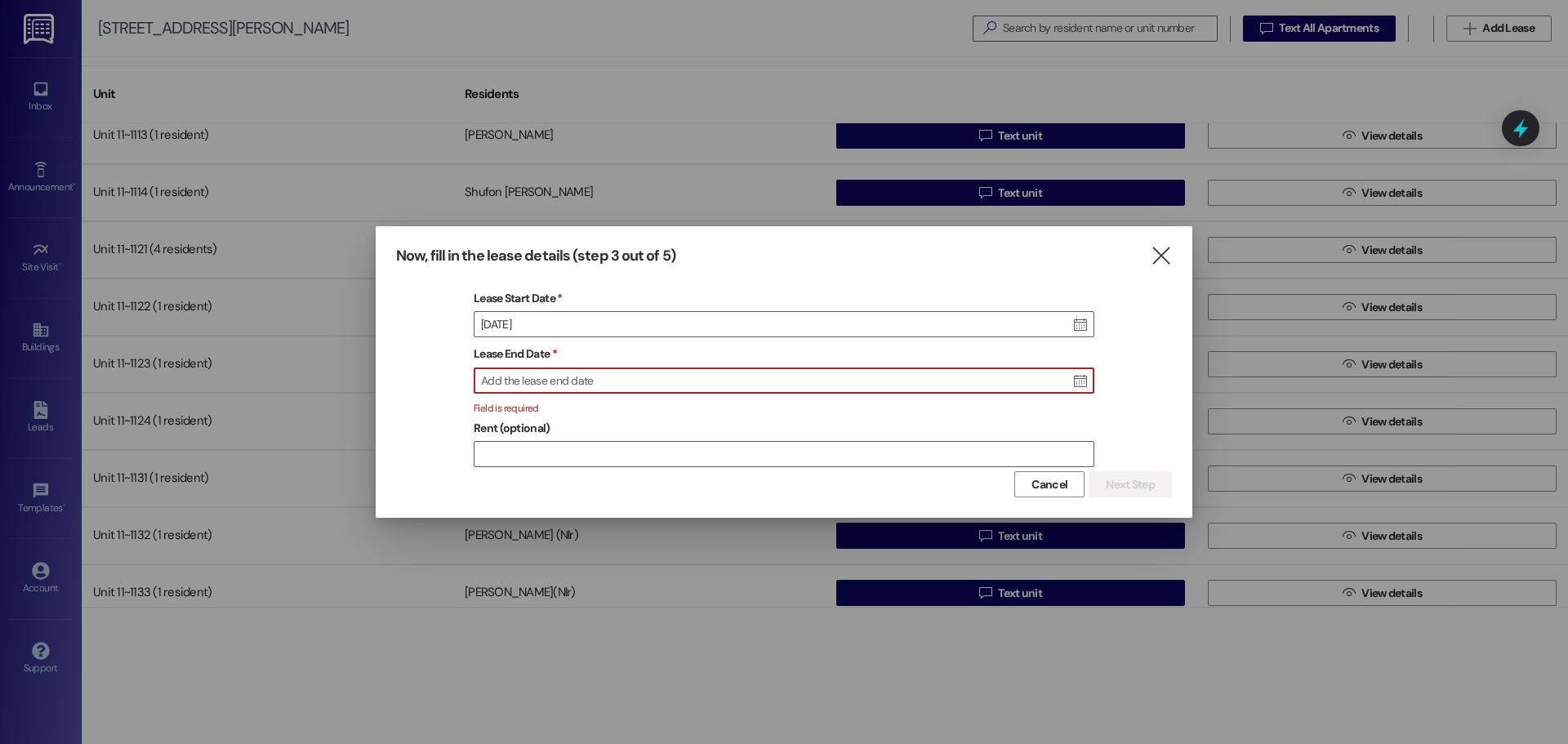
click at [607, 378] on div "Add the lease end date" at bounding box center [784, 381] width 619 height 26
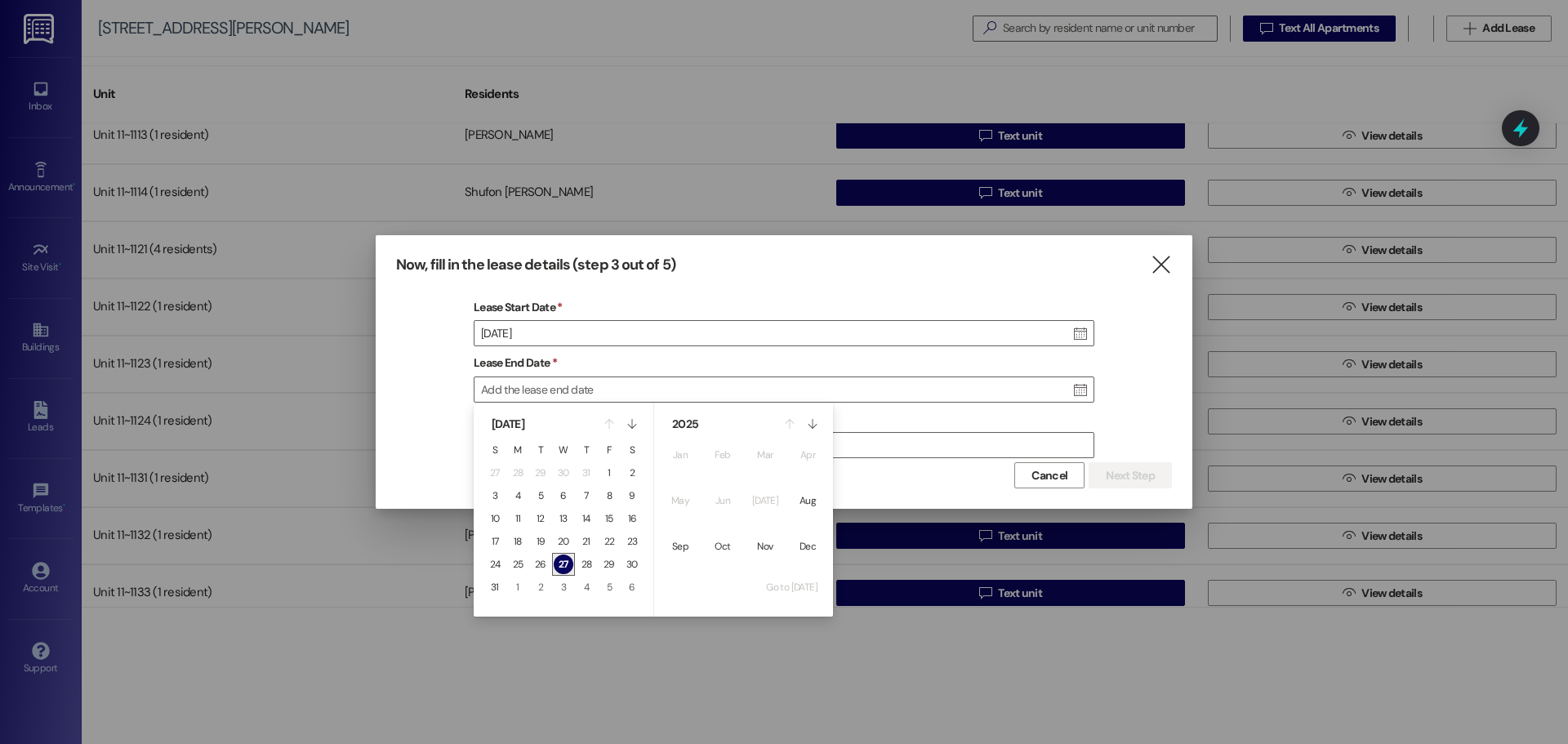
click at [524, 424] on span "[DATE]" at bounding box center [508, 424] width 32 height 14
click at [813, 424] on icon "" at bounding box center [812, 424] width 9 height 22
click at [773, 495] on button "[DATE]" at bounding box center [766, 500] width 32 height 32
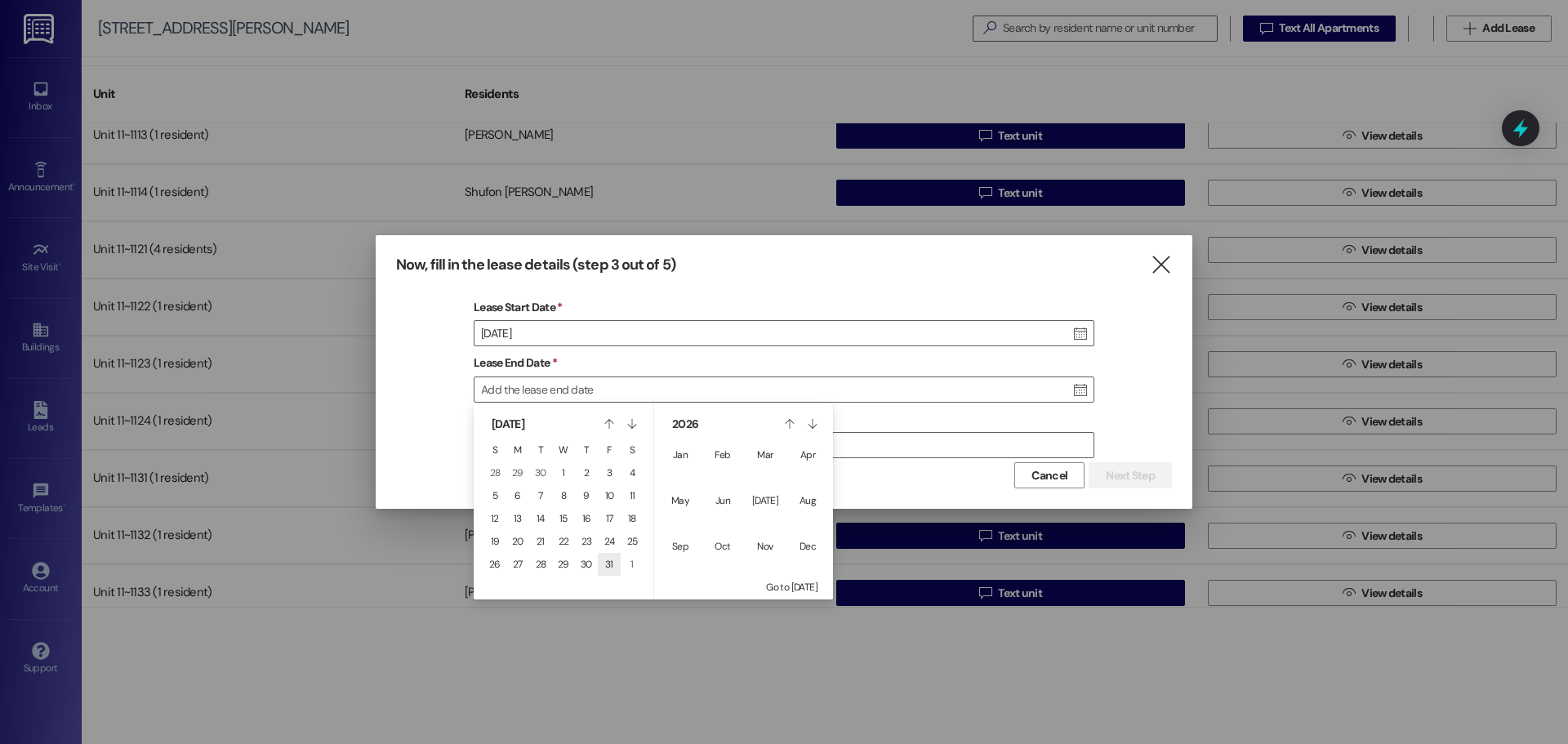
click at [613, 565] on span "31" at bounding box center [609, 564] width 8 height 13
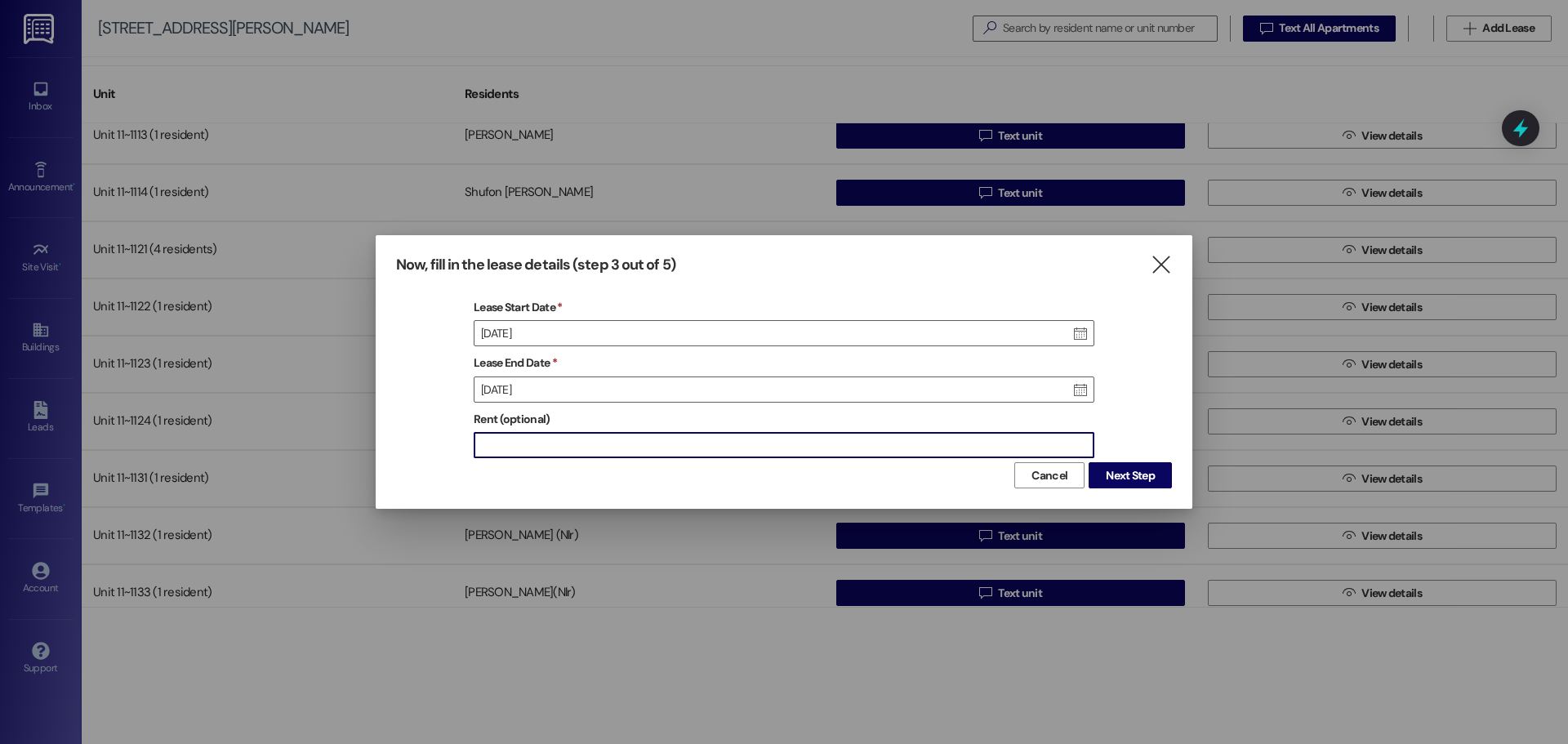
click at [604, 442] on input "Rent (optional)" at bounding box center [784, 444] width 619 height 24
click at [1133, 471] on span "Next Step" at bounding box center [1131, 475] width 49 height 17
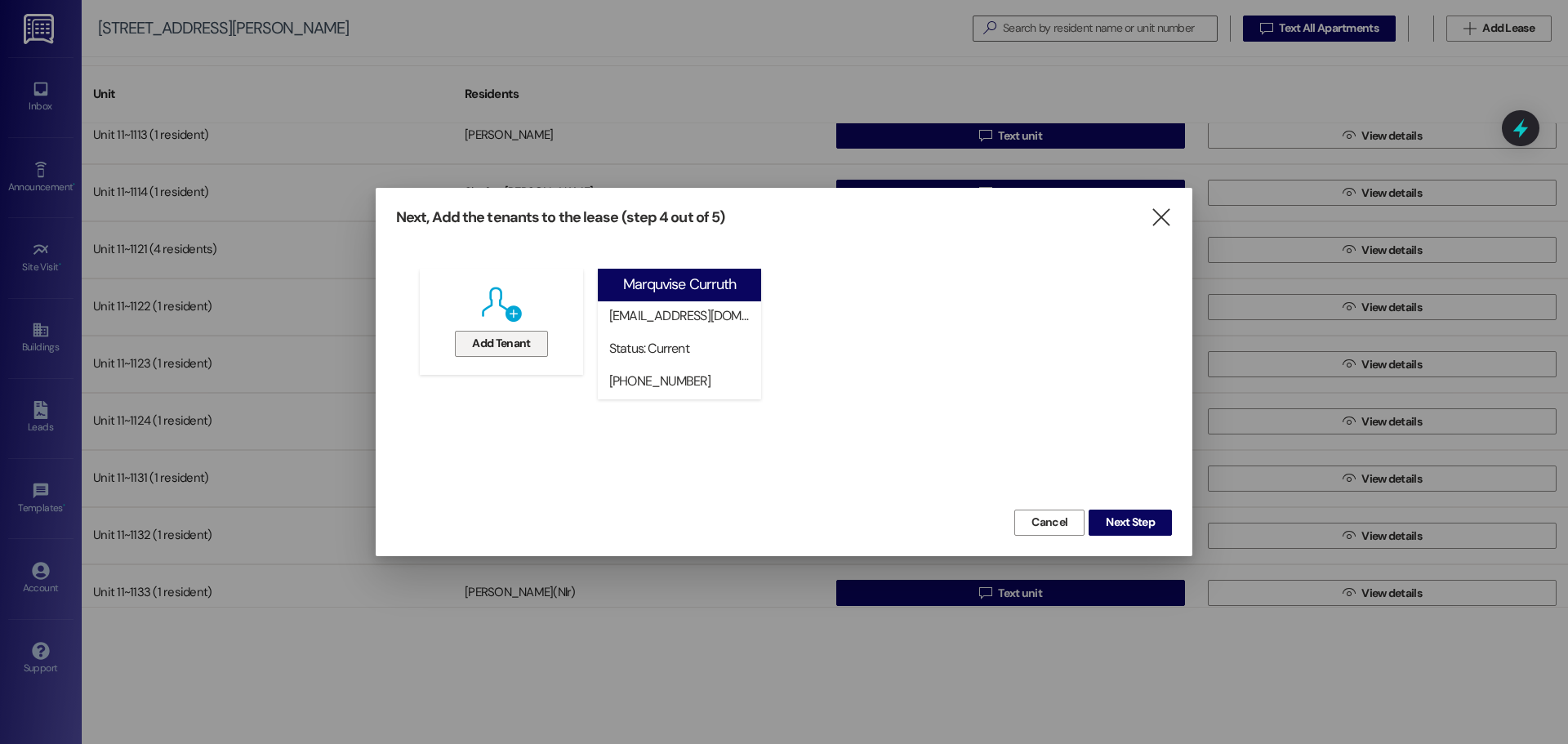
click at [492, 336] on span "Add Tenant" at bounding box center [501, 343] width 58 height 17
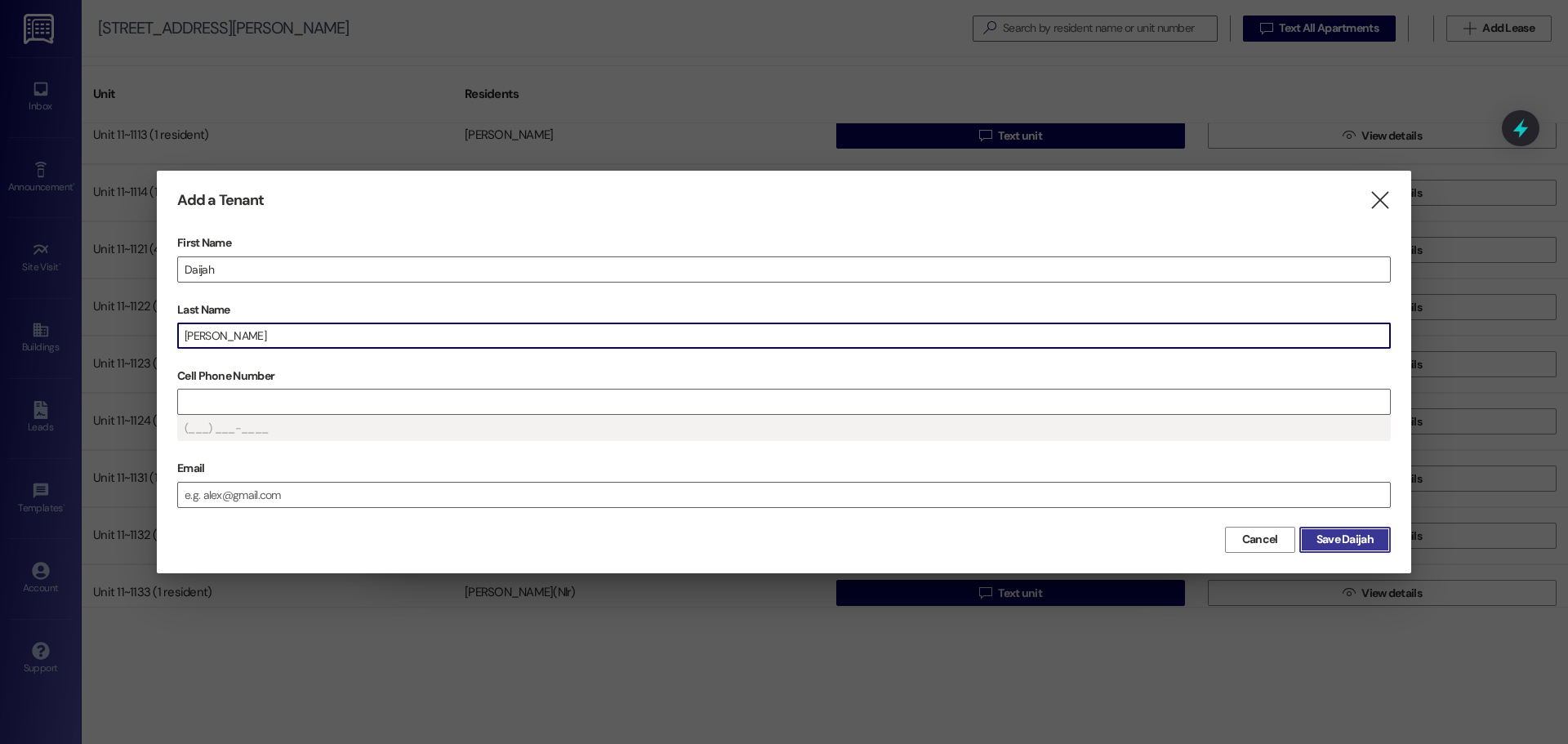
click at [1348, 542] on span "Save Daijah" at bounding box center [1346, 539] width 58 height 17
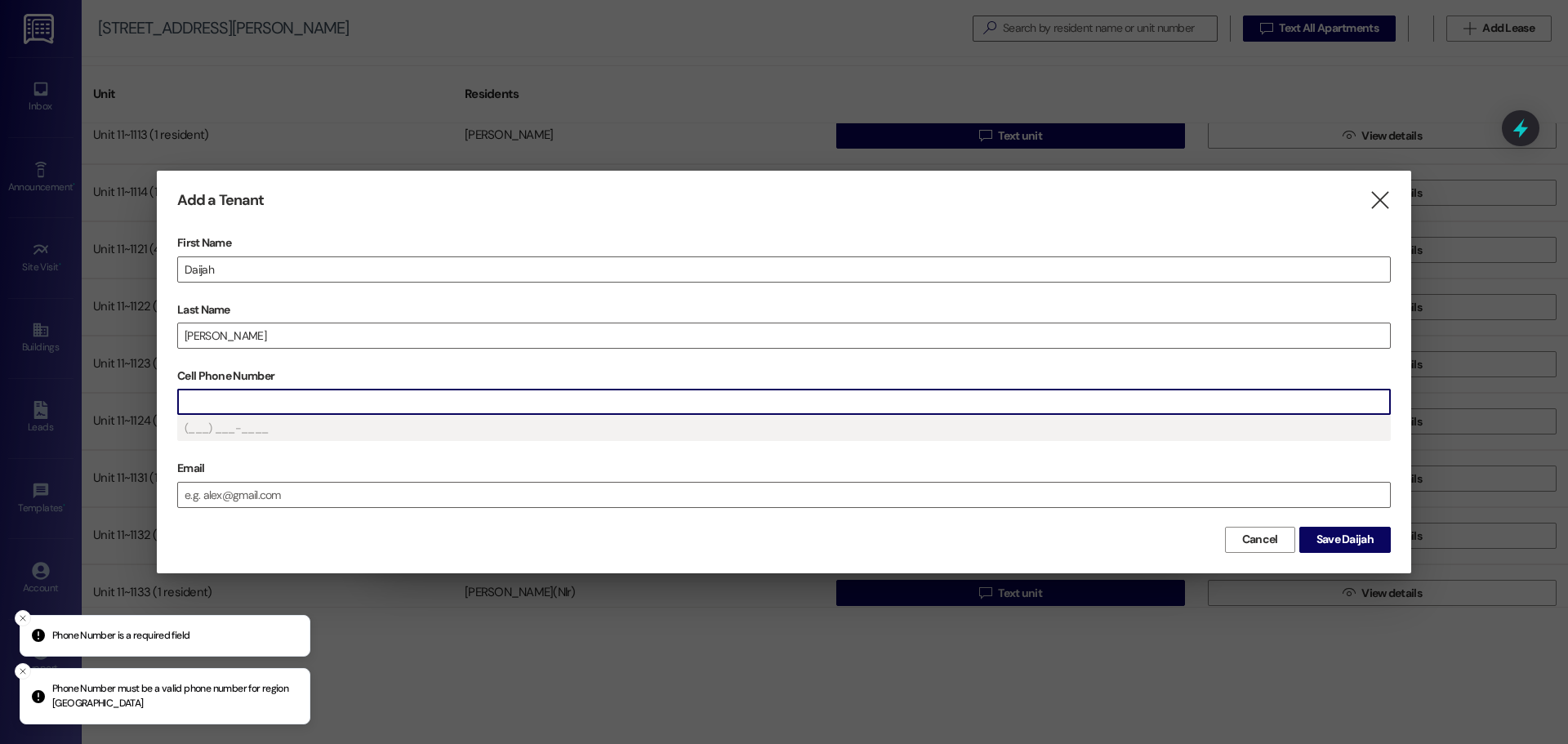
click at [617, 396] on input "Cell Phone Number" at bounding box center [784, 401] width 1213 height 24
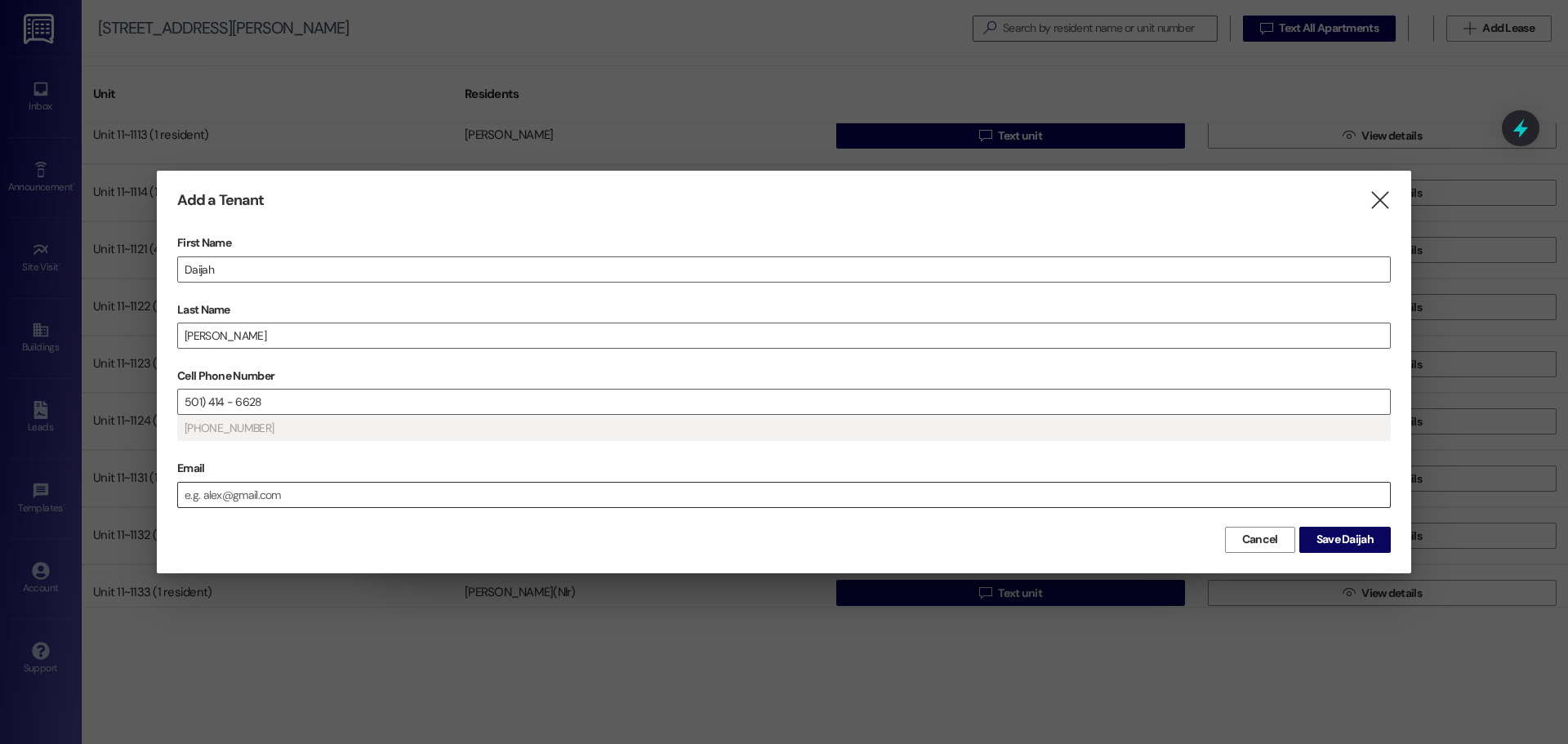
click at [310, 502] on input "Email" at bounding box center [784, 495] width 1213 height 24
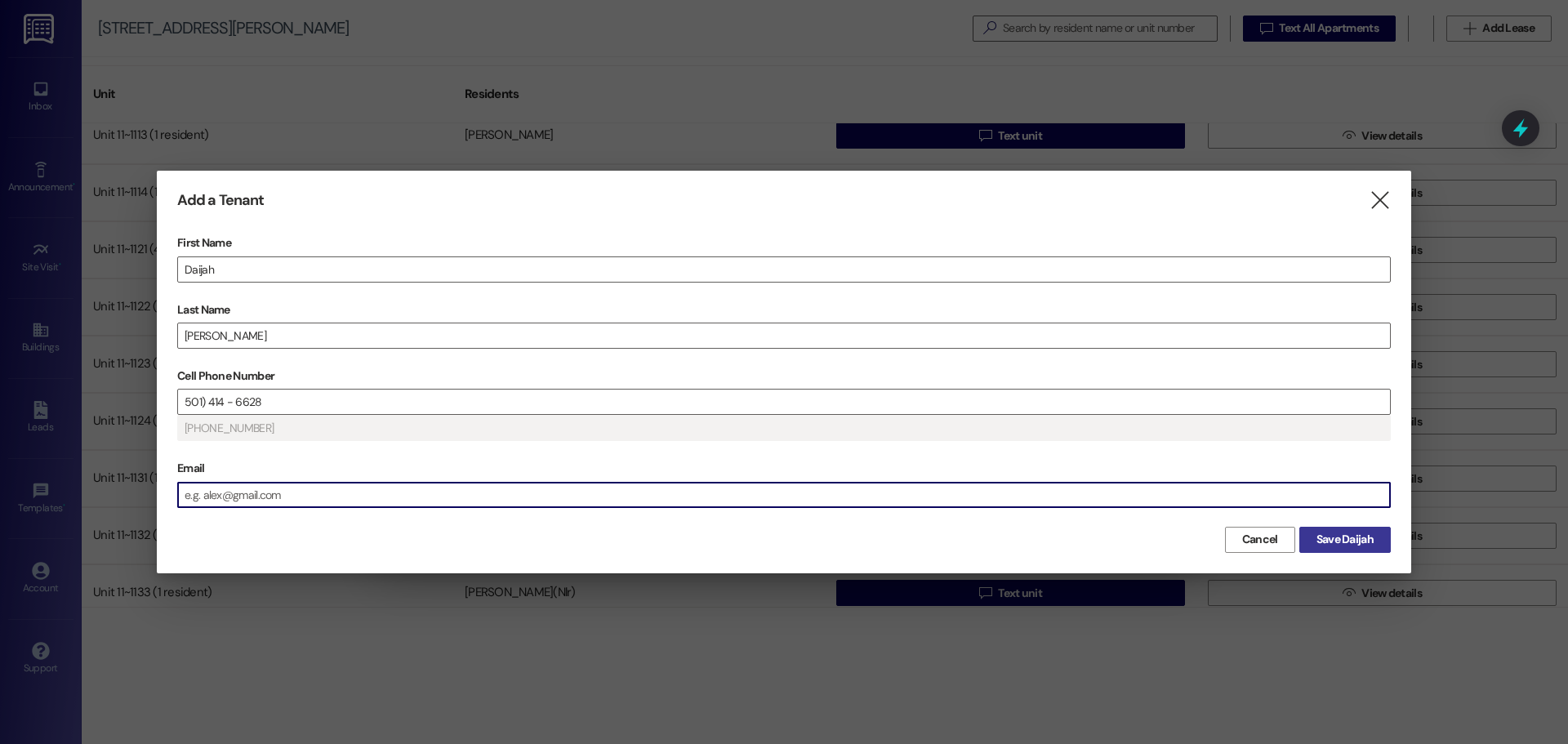
click at [1322, 541] on span "Save Daijah" at bounding box center [1346, 539] width 58 height 17
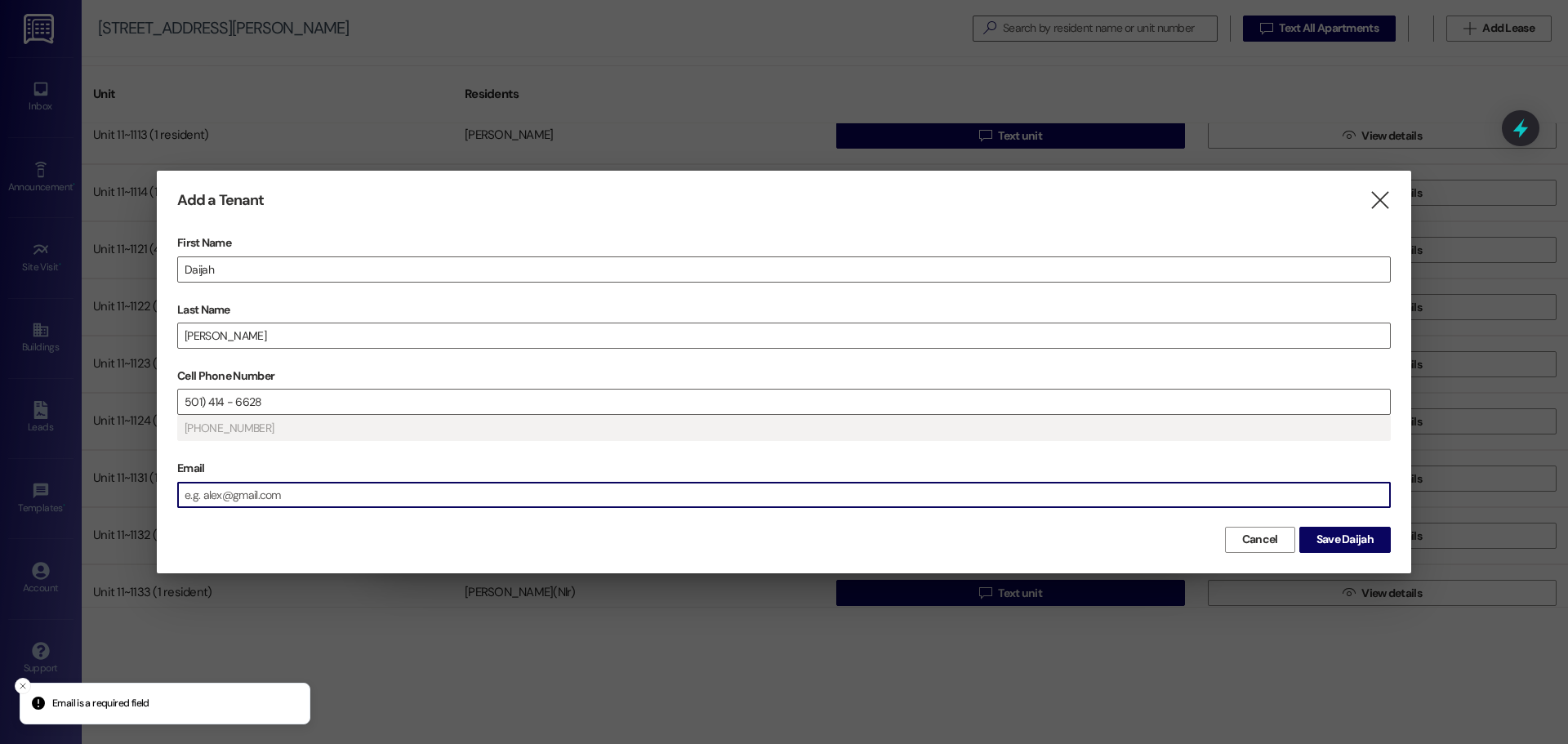
click at [320, 493] on input "Email" at bounding box center [784, 495] width 1213 height 24
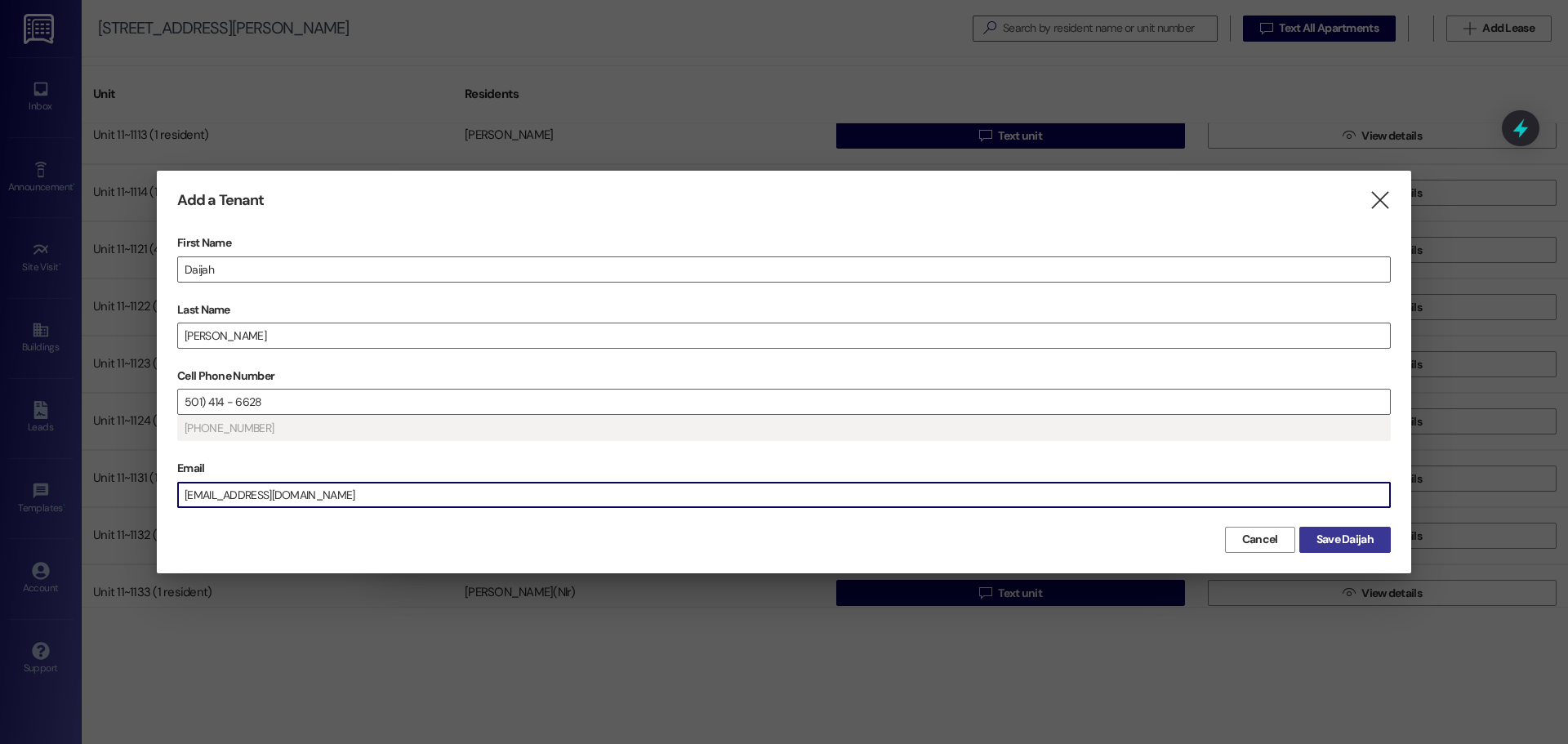
click at [1364, 538] on span "Save Daijah" at bounding box center [1346, 539] width 58 height 17
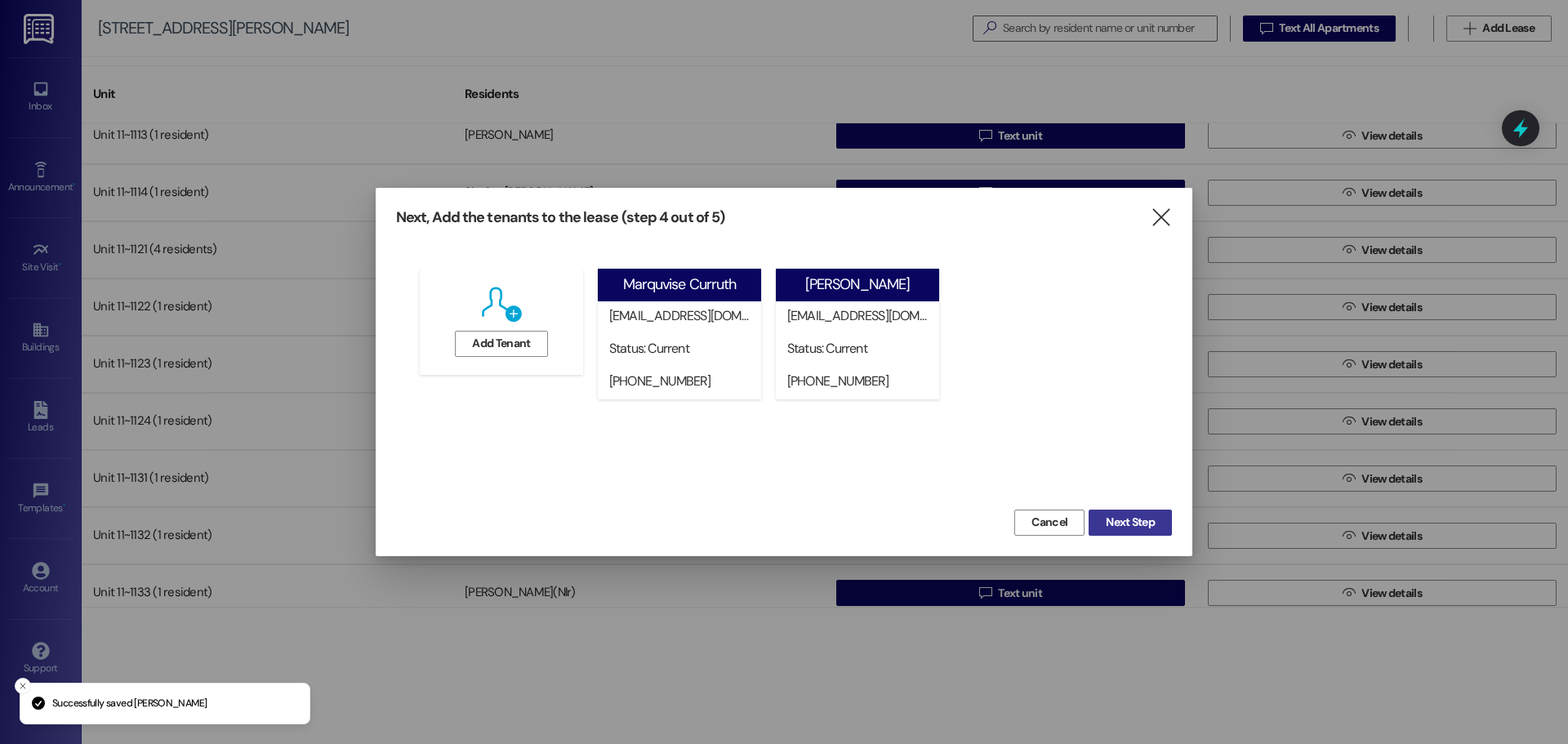
click at [1145, 521] on span "Next Step" at bounding box center [1131, 522] width 49 height 17
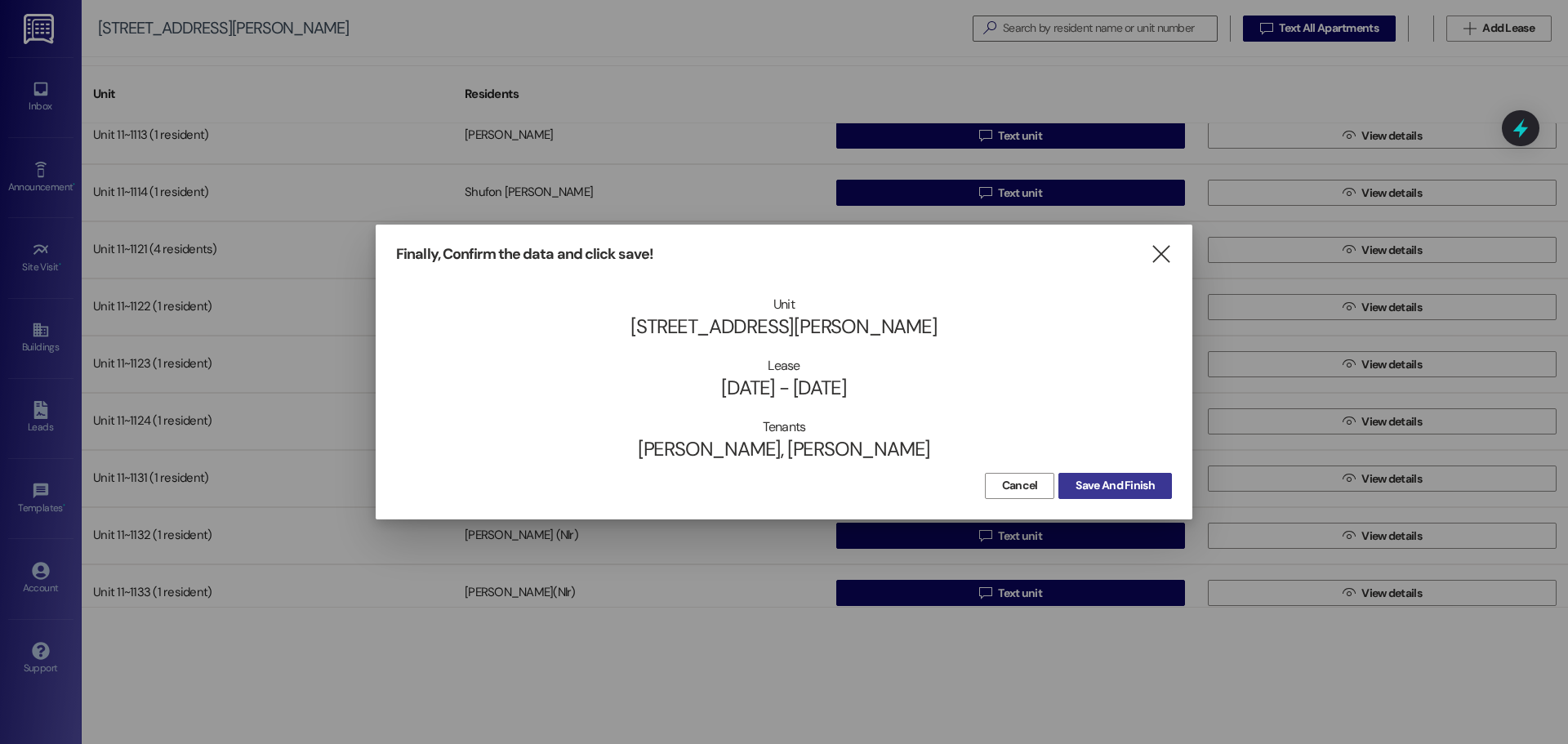
click at [1089, 484] on span "Save And Finish" at bounding box center [1116, 485] width 79 height 17
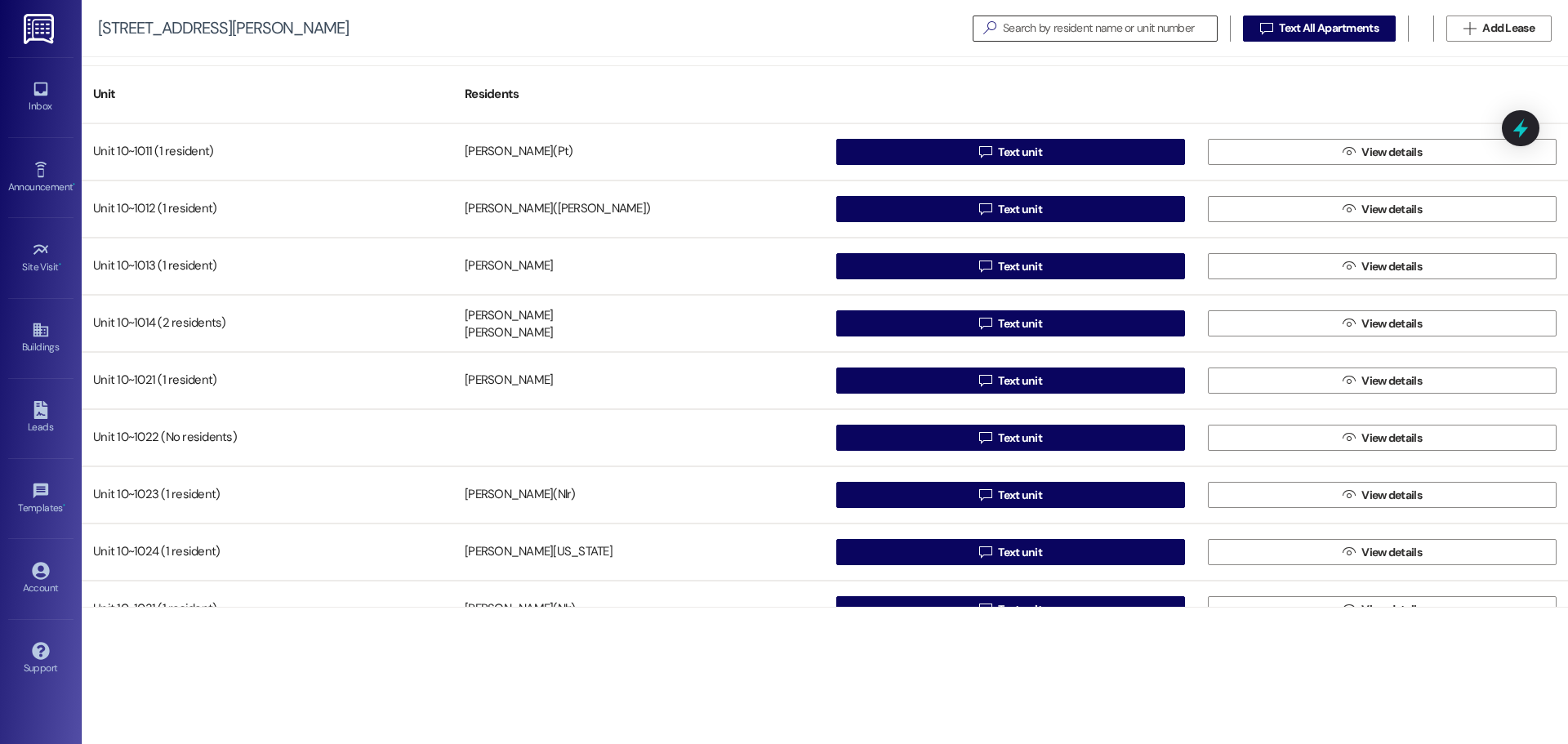
click at [1133, 31] on input at bounding box center [1110, 28] width 214 height 22
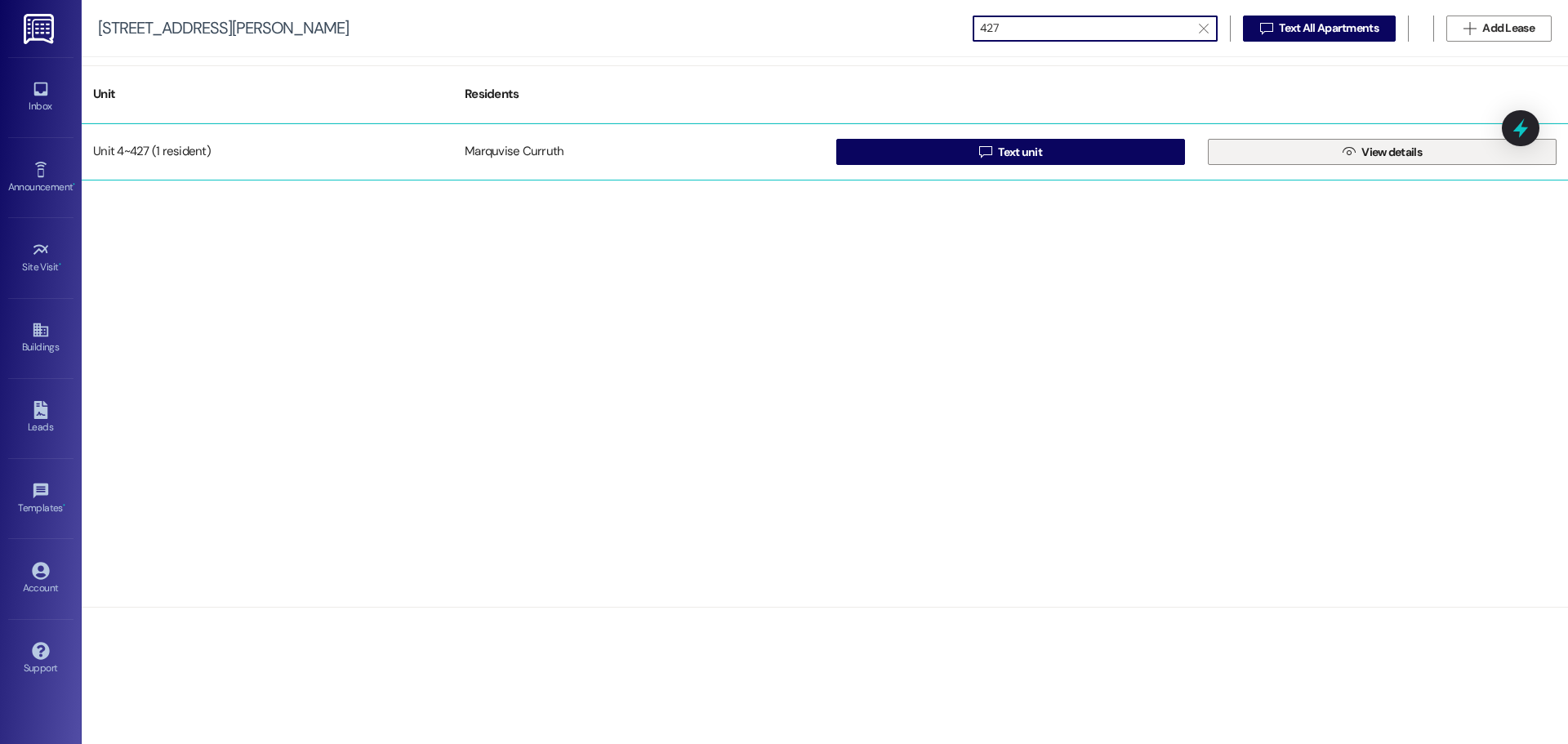
type input "427"
click at [1284, 149] on button " View details" at bounding box center [1383, 151] width 349 height 26
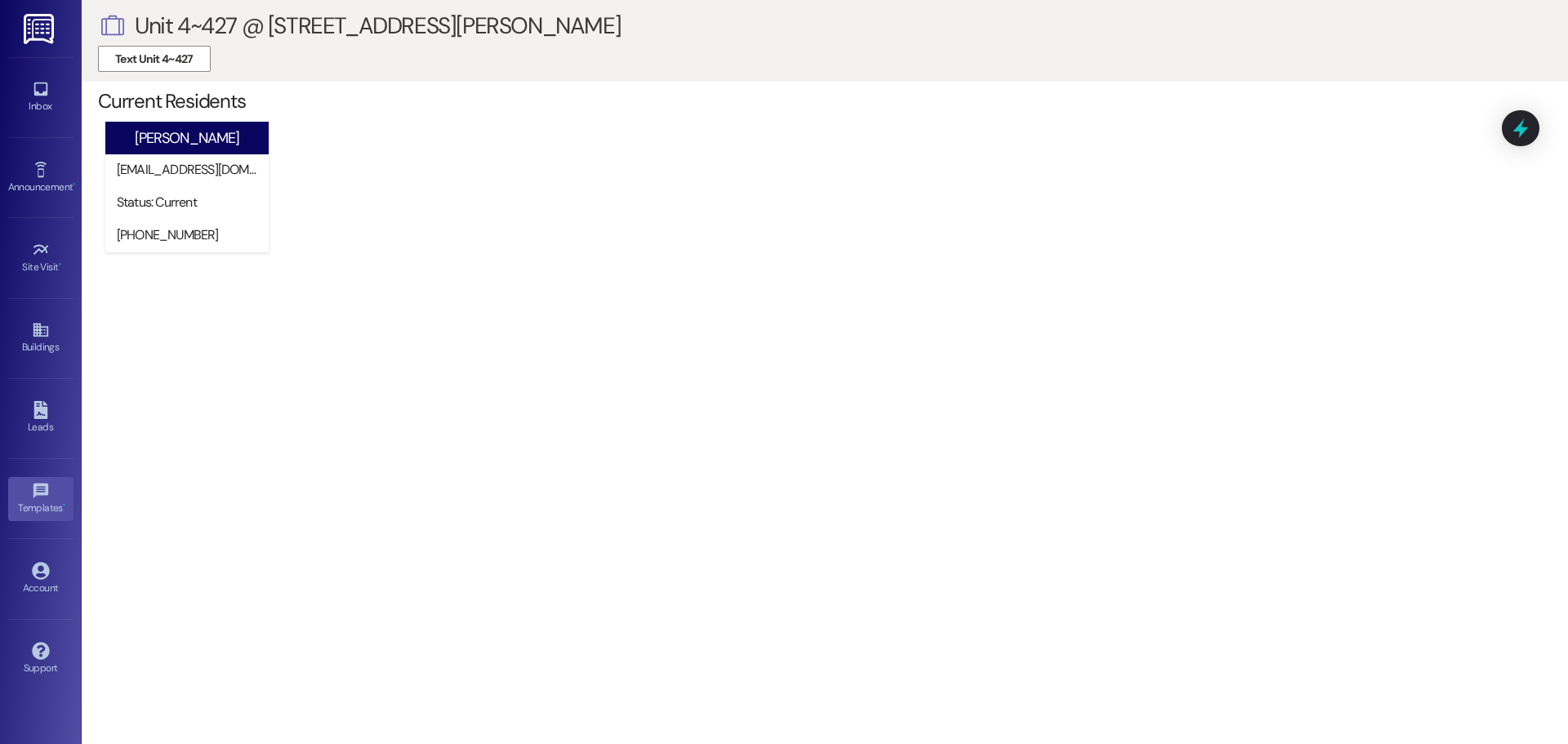
click at [53, 508] on div "Templates •" at bounding box center [40, 508] width 82 height 16
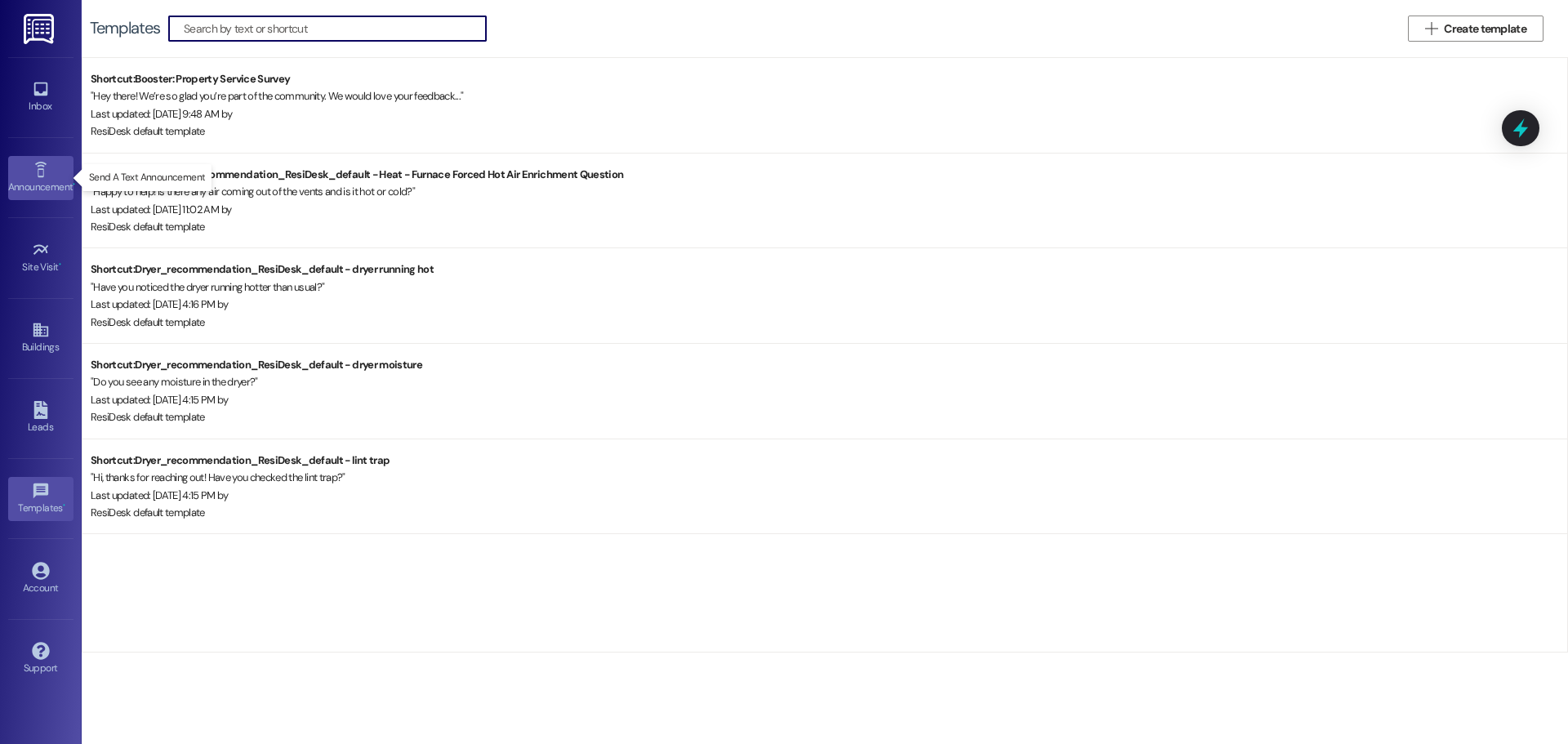
click at [36, 165] on icon at bounding box center [40, 169] width 12 height 15
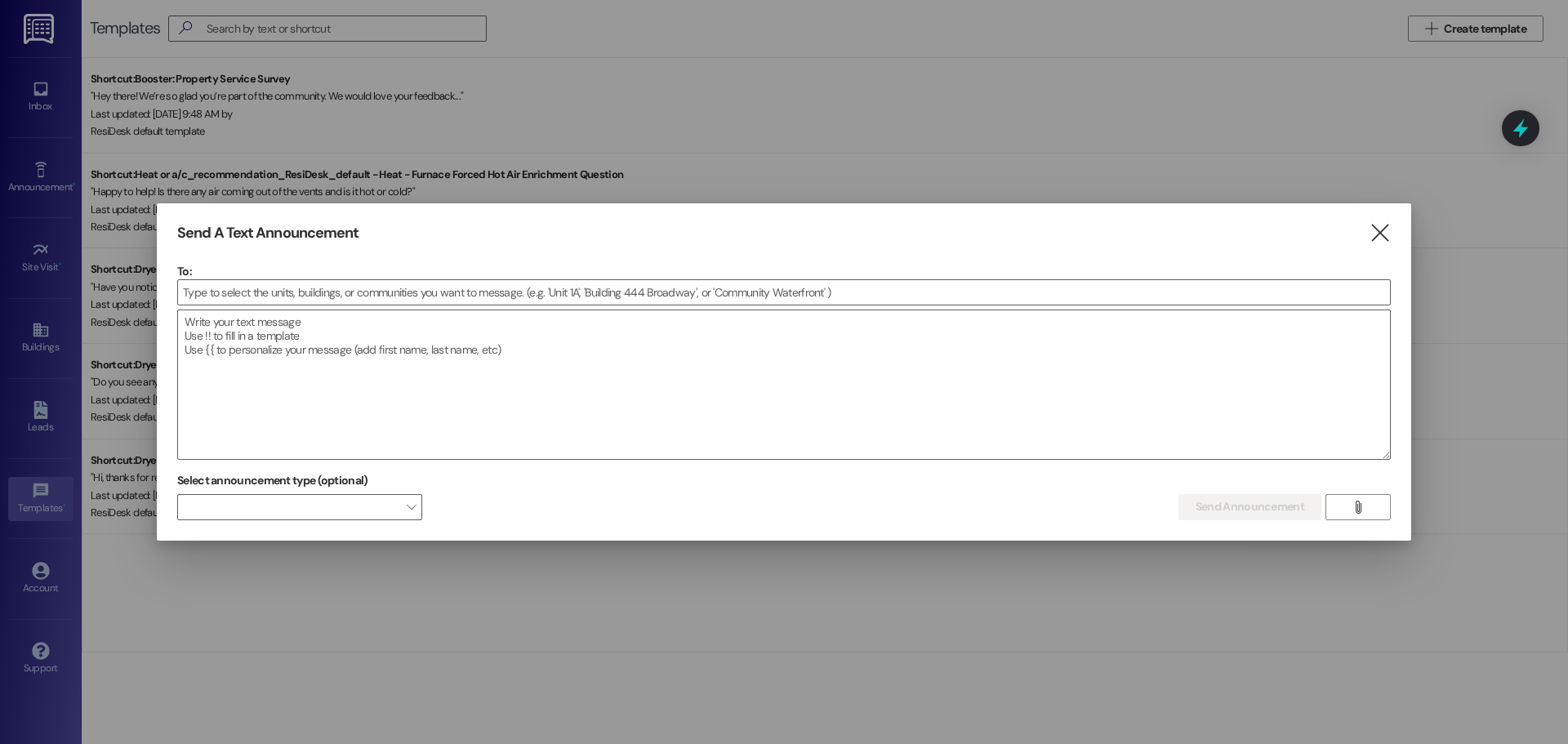
click at [32, 87] on div at bounding box center [784, 372] width 1568 height 744
click at [1391, 220] on div "Send A Text Announcement  To:  Drop image file here Select announcement type …" at bounding box center [784, 372] width 1255 height 337
click at [1380, 237] on icon "" at bounding box center [1380, 233] width 22 height 17
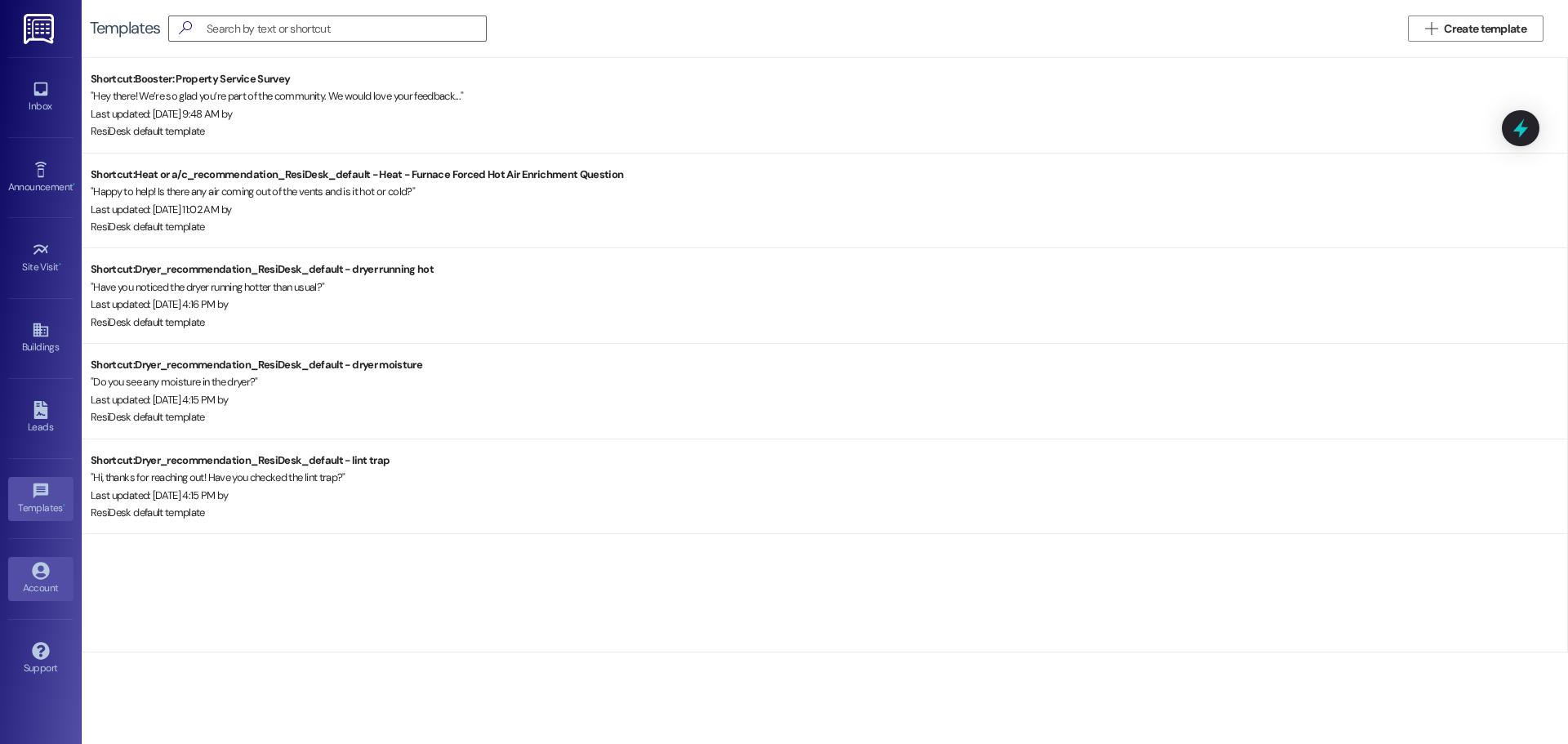
click at [4, 591] on div "Account" at bounding box center [40, 588] width 82 height 16
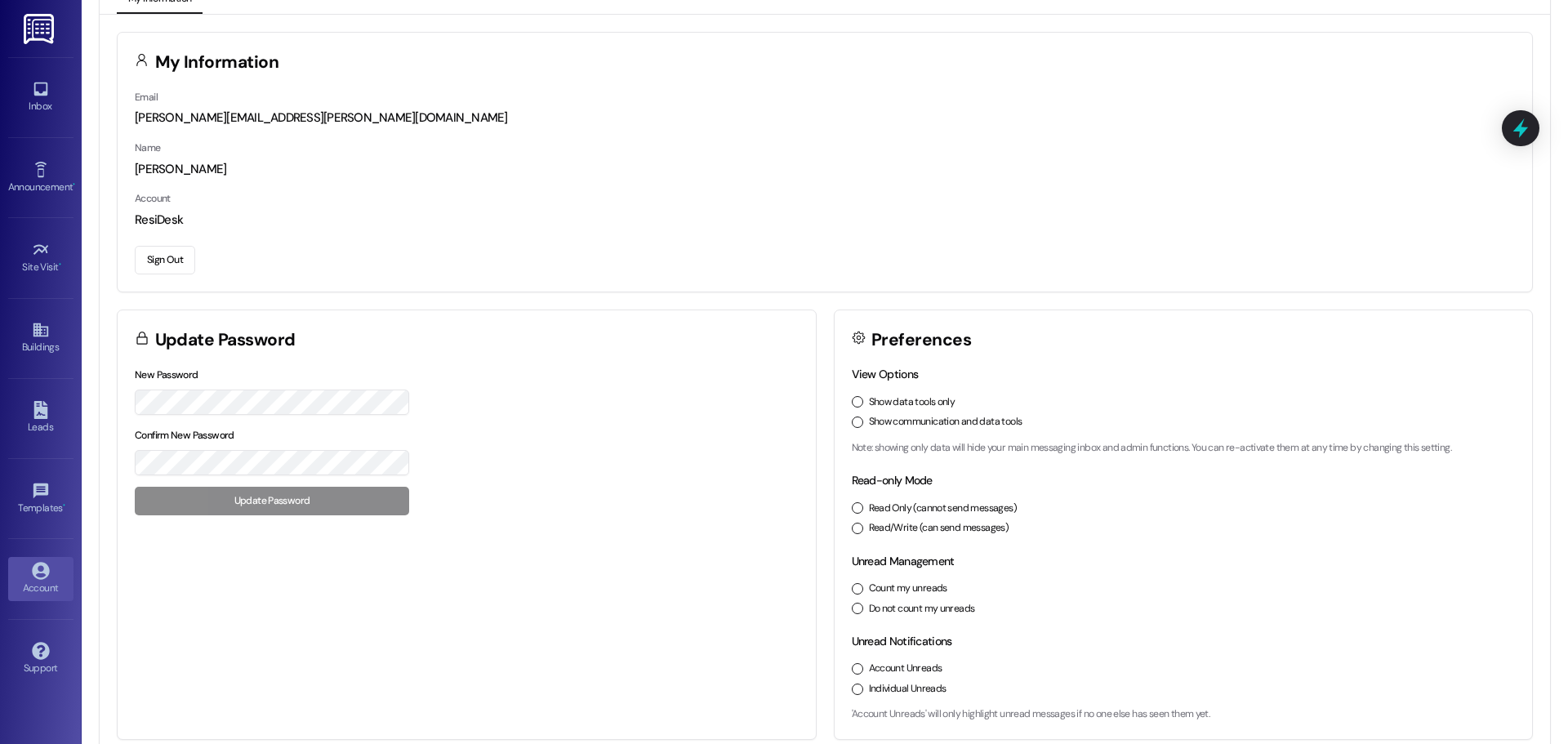
scroll to position [46, 0]
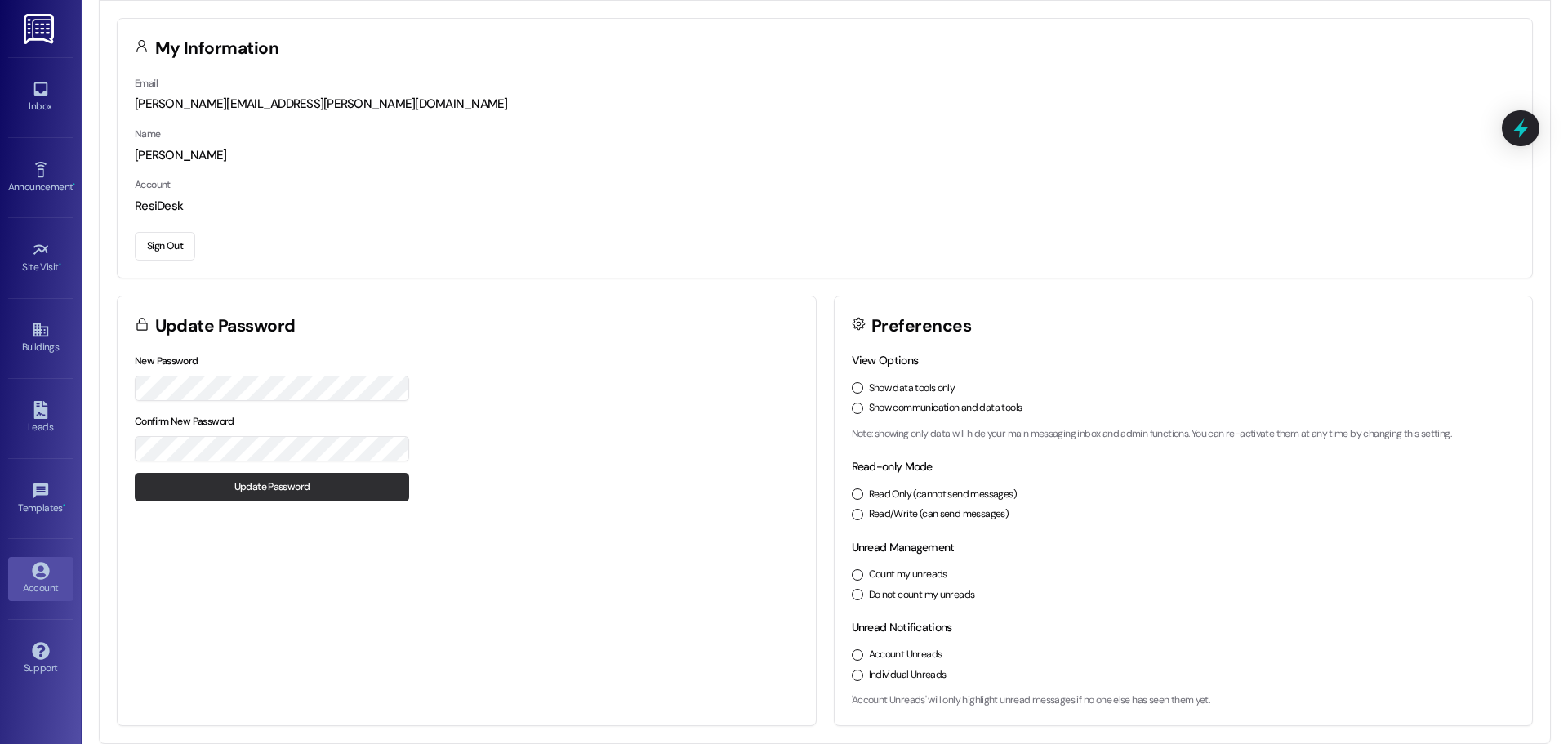
click at [311, 484] on button "Update Password" at bounding box center [272, 488] width 274 height 29
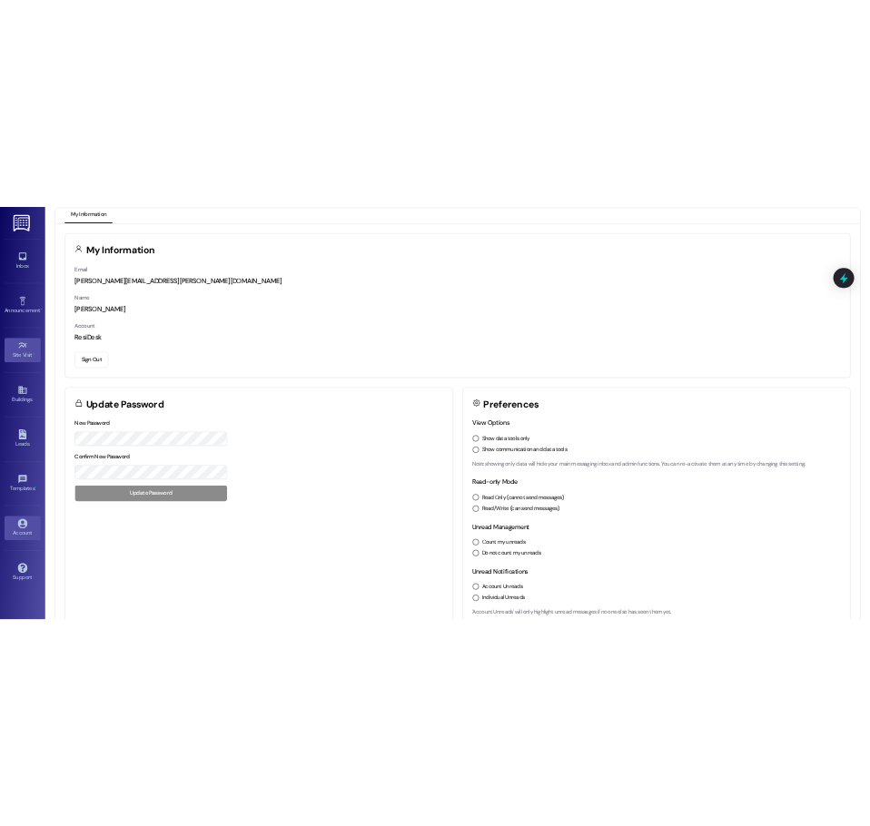
scroll to position [0, 0]
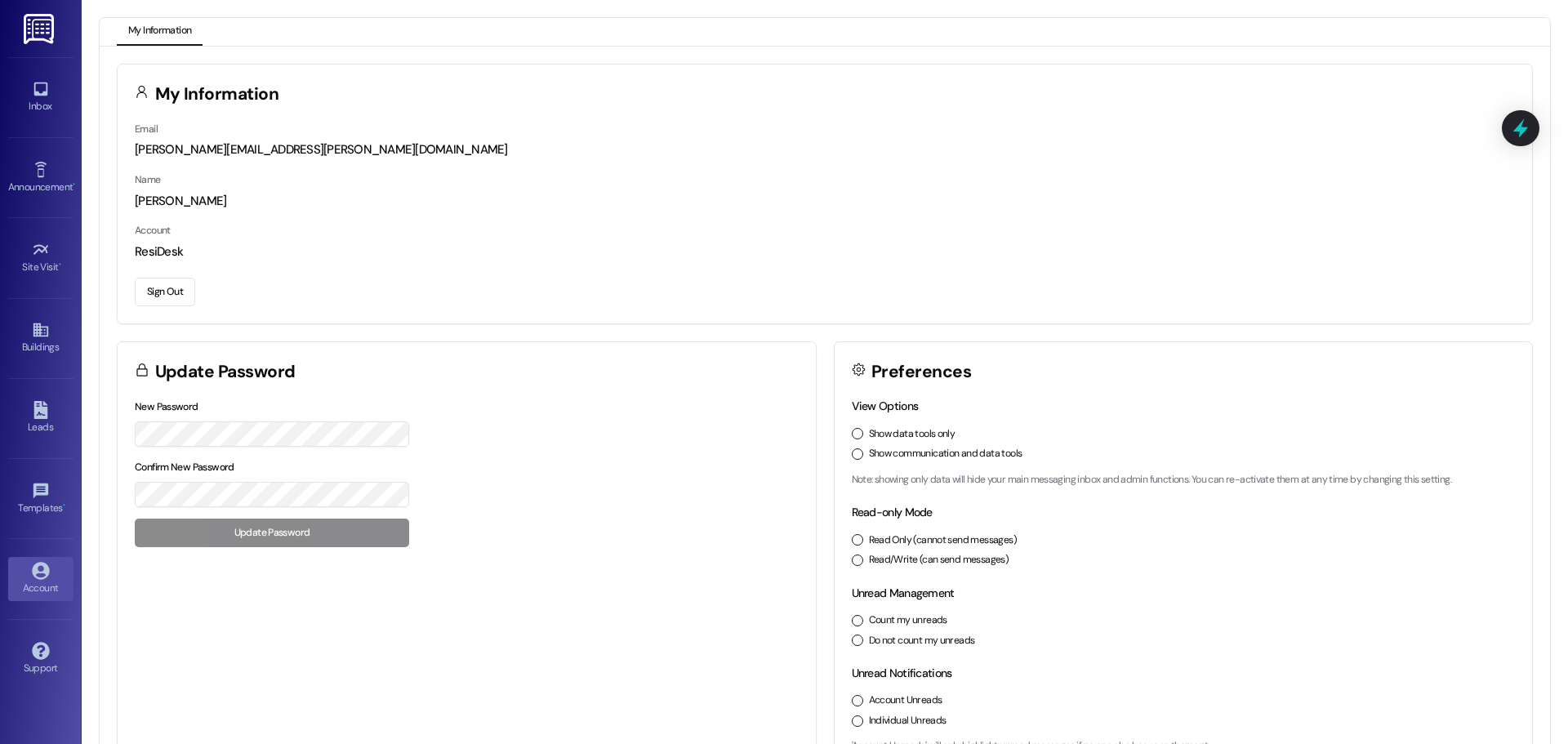
click at [20, 41] on link at bounding box center [40, 29] width 52 height 58
